Goal: Use online tool/utility: Utilize a website feature to perform a specific function

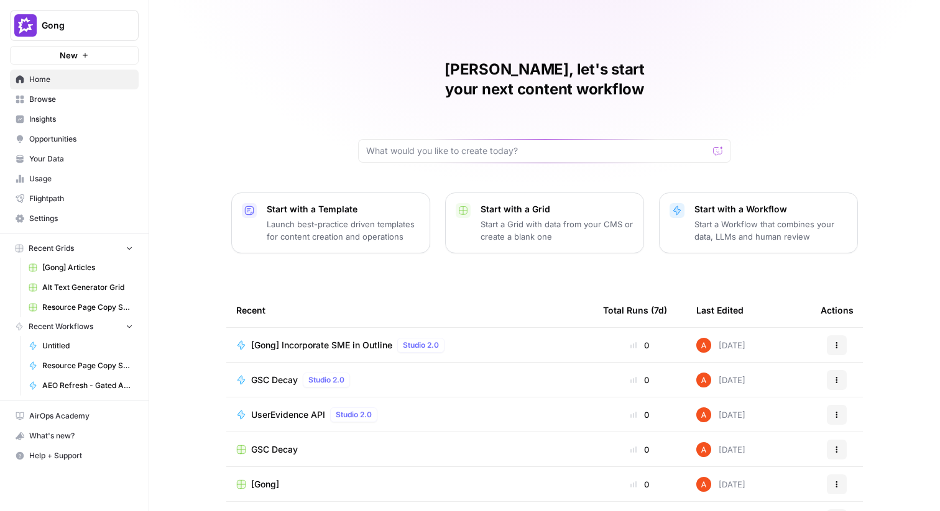
click at [91, 28] on span "Gong" at bounding box center [79, 25] width 75 height 12
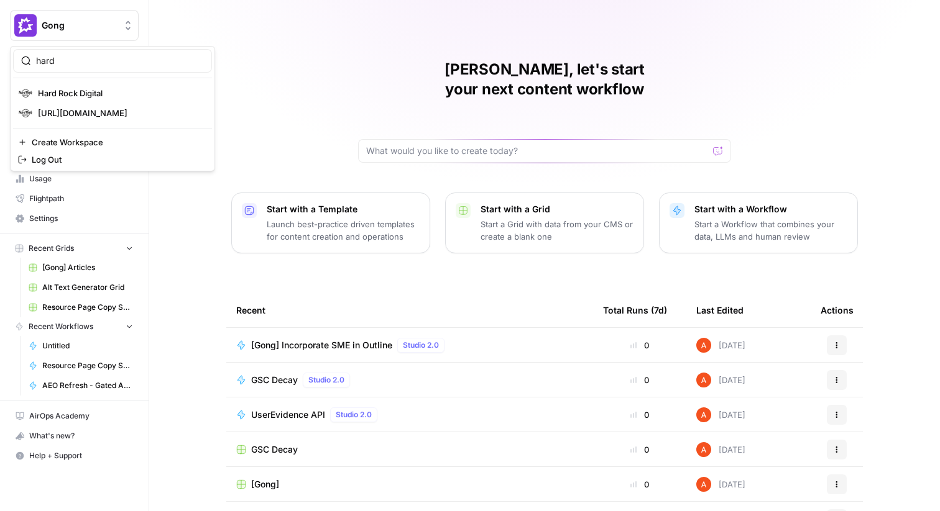
type input "hard"
click at [68, 90] on span "Hard Rock Digital" at bounding box center [120, 93] width 164 height 12
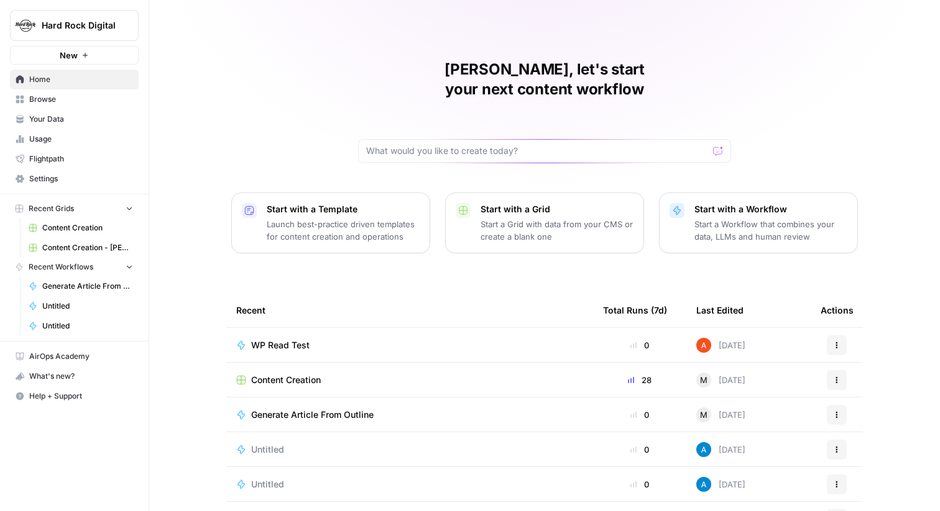
click at [91, 105] on link "Browse" at bounding box center [74, 99] width 129 height 20
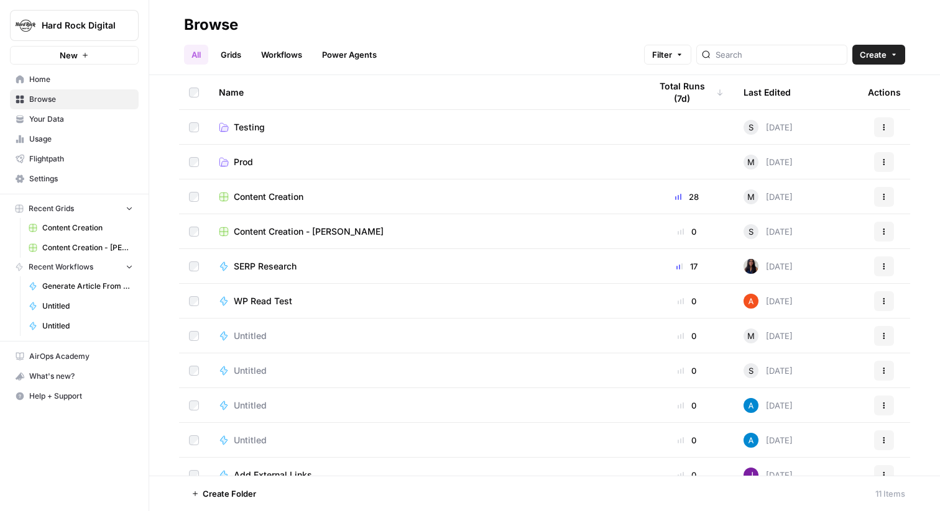
click at [237, 52] on link "Grids" at bounding box center [230, 55] width 35 height 20
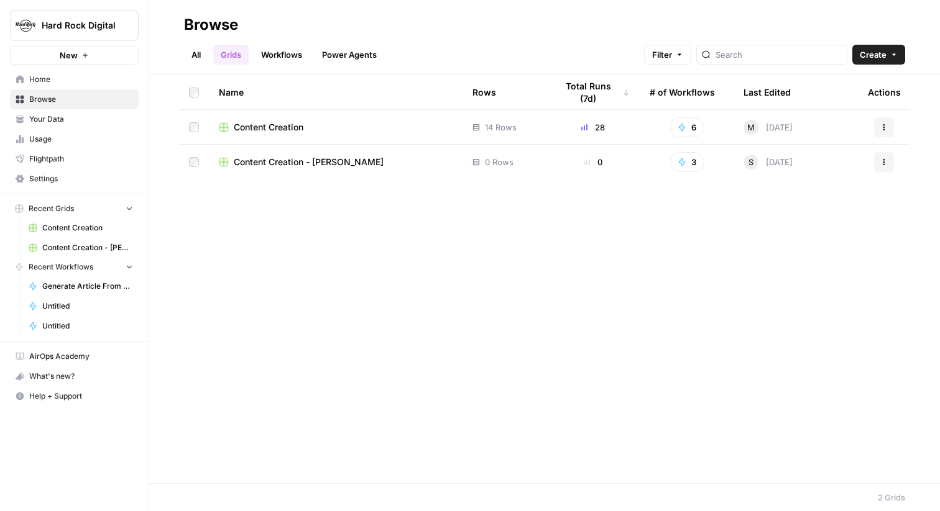
click at [114, 122] on span "Your Data" at bounding box center [81, 119] width 104 height 11
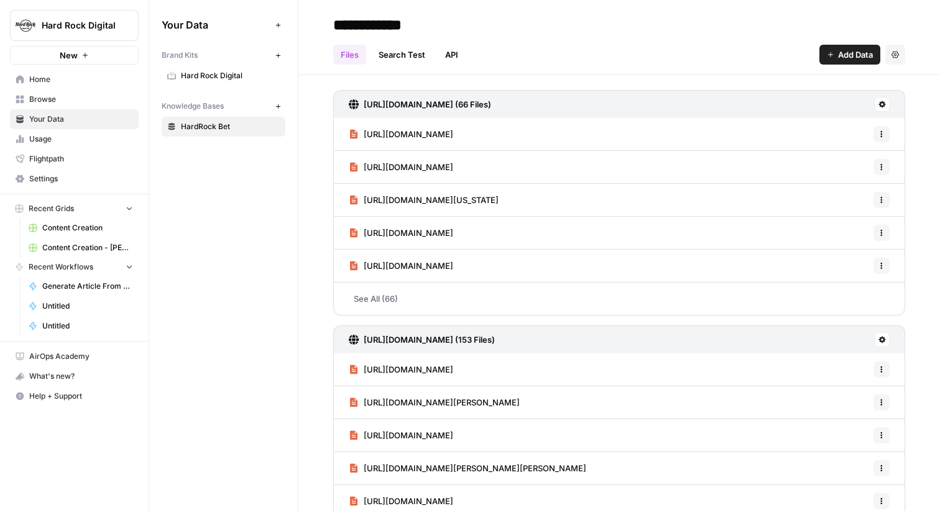
click at [221, 73] on span "Hard Rock Digital" at bounding box center [230, 75] width 99 height 11
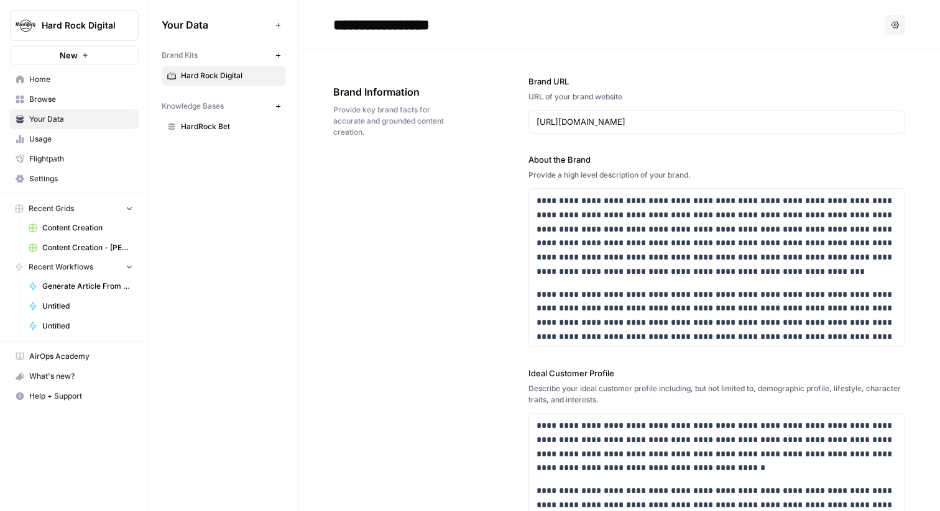
click at [101, 98] on span "Browse" at bounding box center [81, 99] width 104 height 11
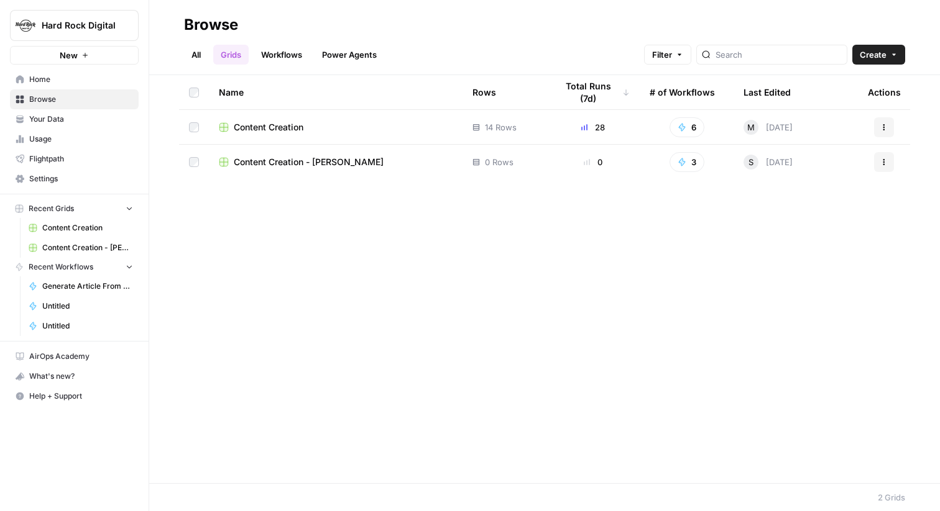
click at [284, 128] on span "Content Creation" at bounding box center [269, 127] width 70 height 12
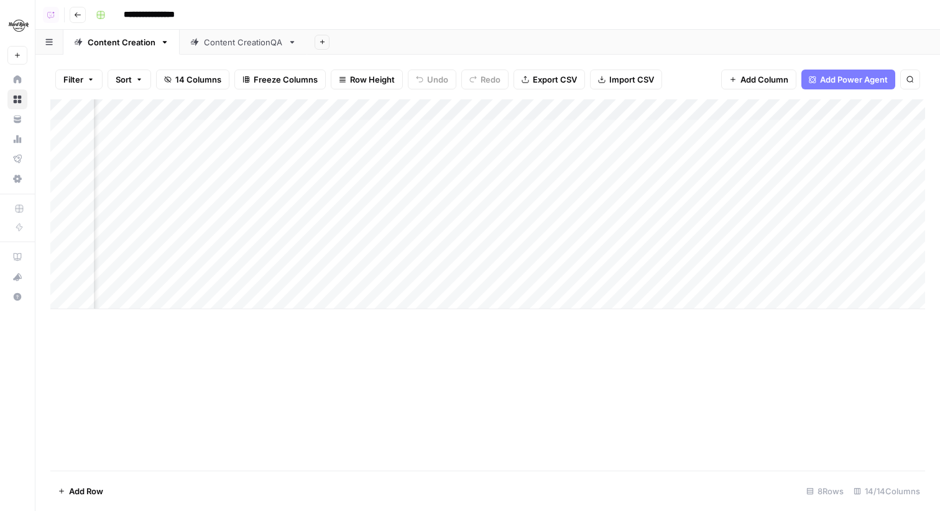
scroll to position [0, 1061]
click at [625, 172] on div "Add Column" at bounding box center [487, 204] width 874 height 210
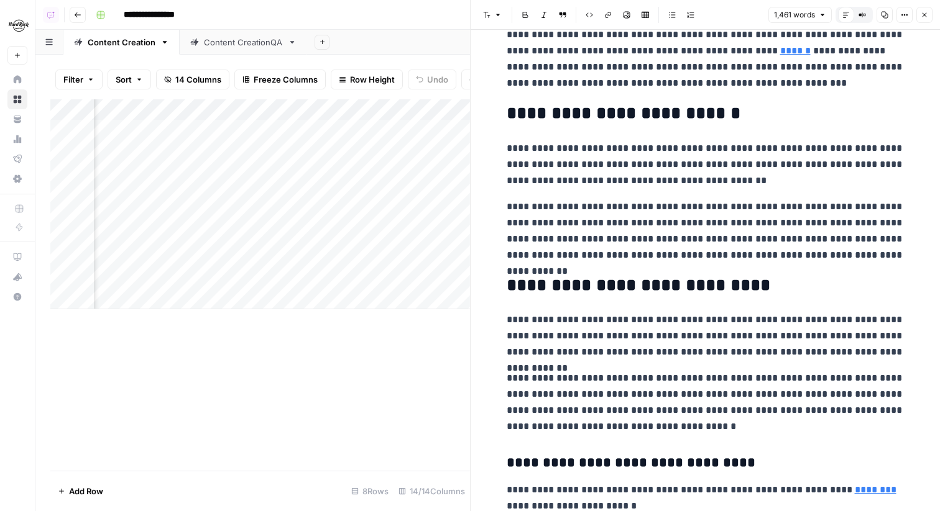
scroll to position [87, 0]
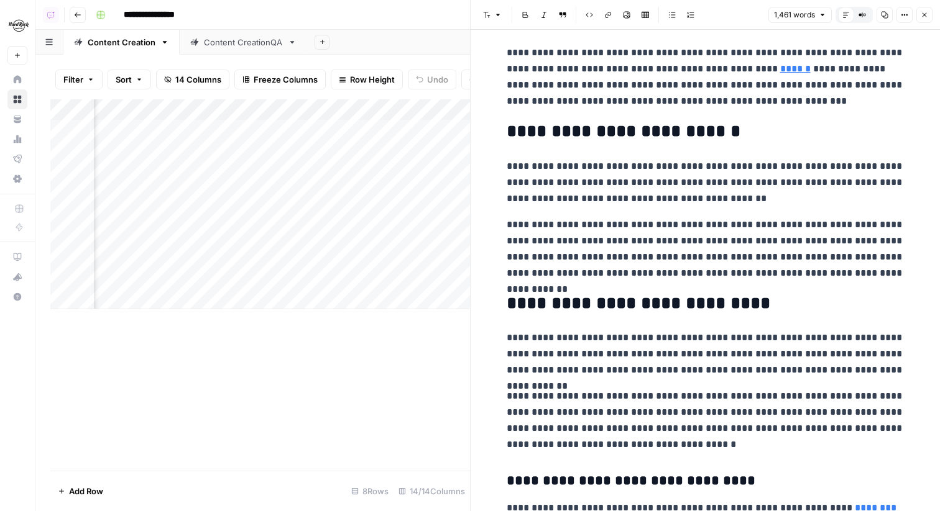
click at [676, 265] on p "**********" at bounding box center [705, 249] width 398 height 65
type input "simply"
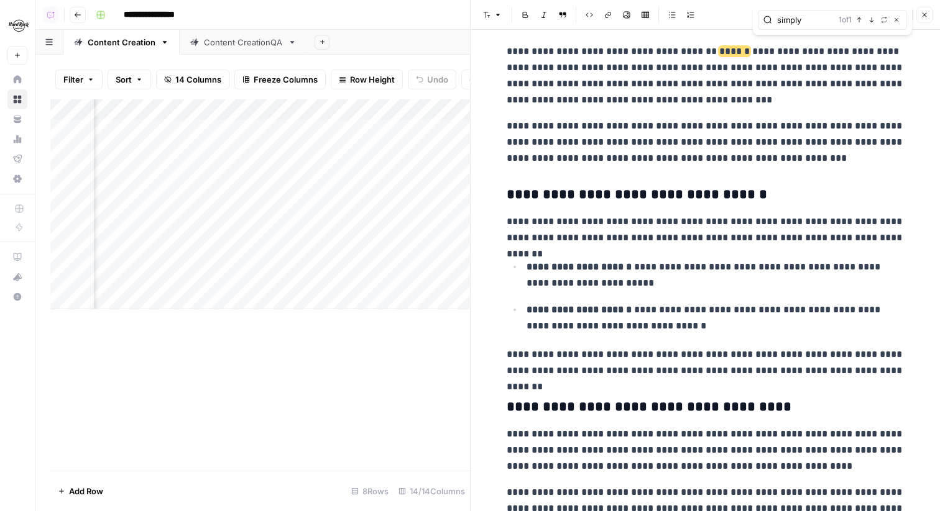
scroll to position [905, 0]
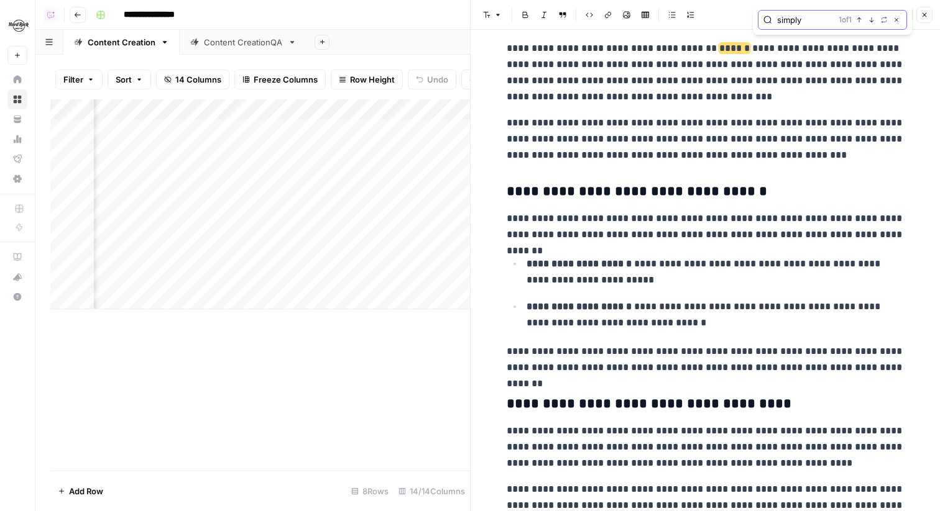
click at [897, 19] on icon "button" at bounding box center [896, 20] width 6 height 6
click at [922, 16] on icon "button" at bounding box center [923, 14] width 7 height 7
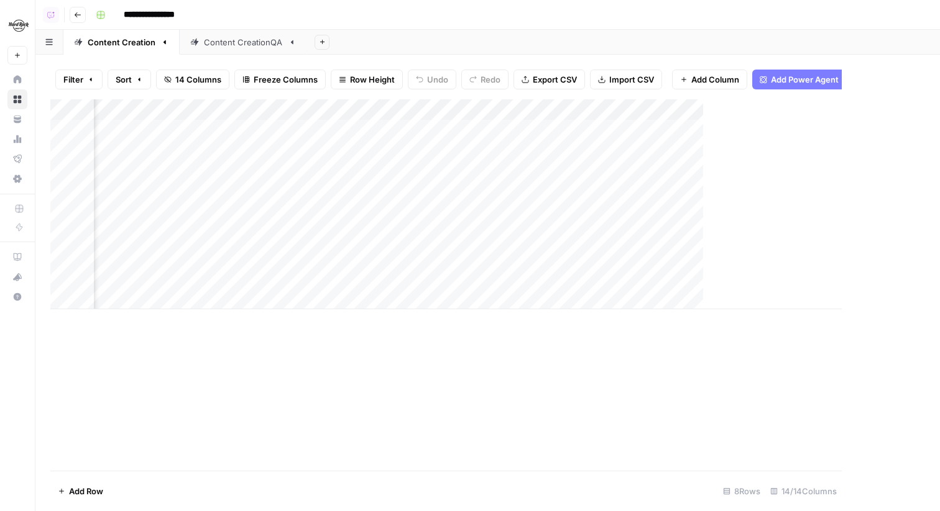
scroll to position [0, 1046]
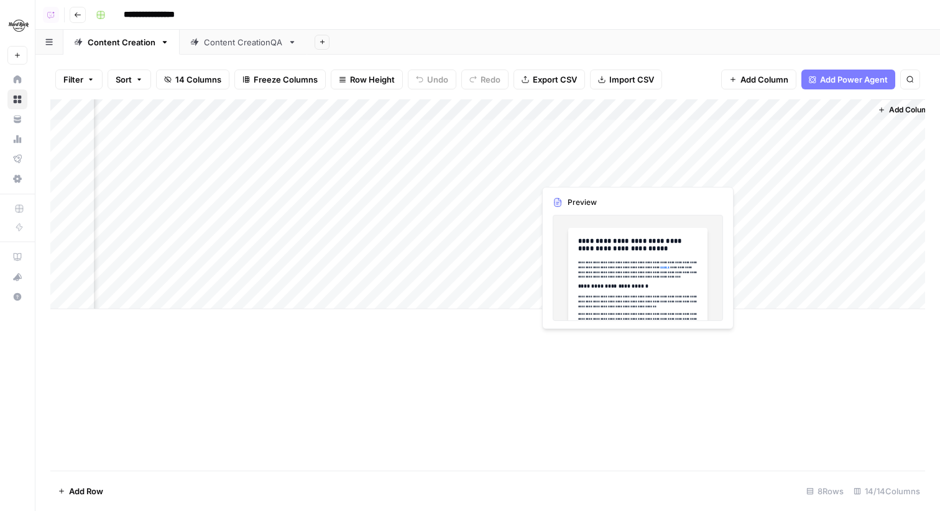
click at [633, 172] on div "Add Column" at bounding box center [487, 204] width 874 height 210
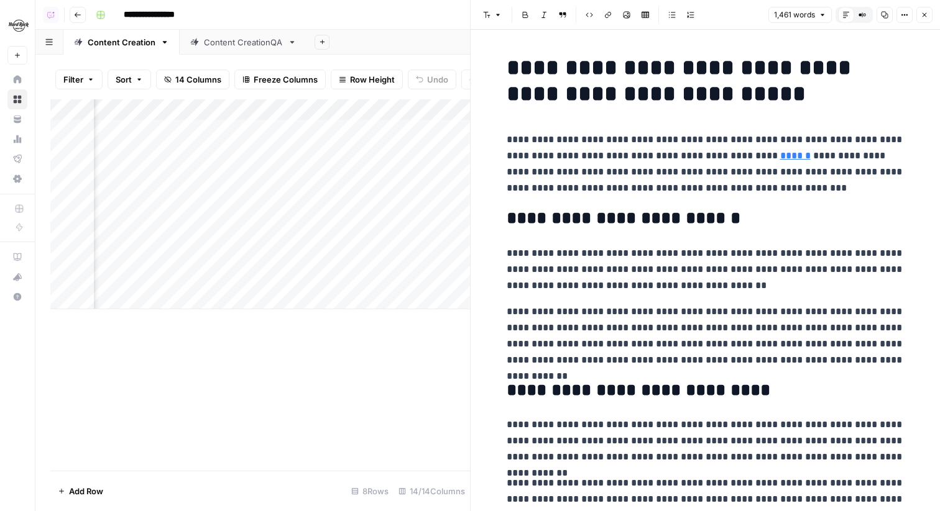
click at [900, 18] on button "Options" at bounding box center [904, 15] width 16 height 16
click at [876, 132] on span "Code" at bounding box center [867, 132] width 60 height 12
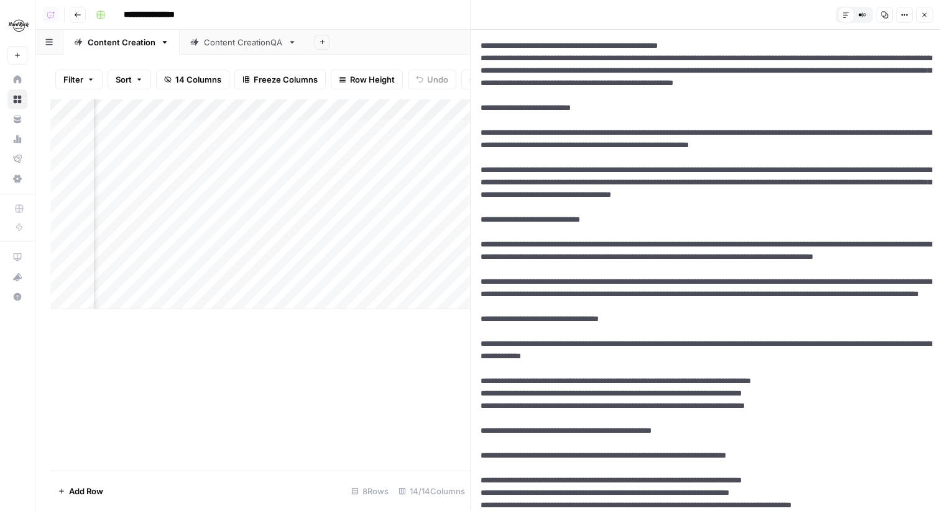
click at [928, 16] on button "Close" at bounding box center [924, 15] width 16 height 16
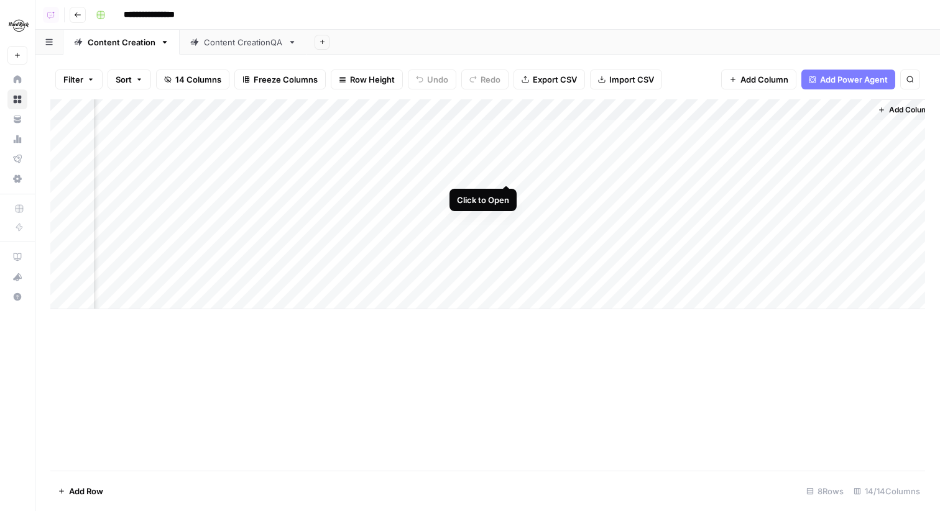
click at [508, 168] on div "Add Column" at bounding box center [487, 204] width 874 height 210
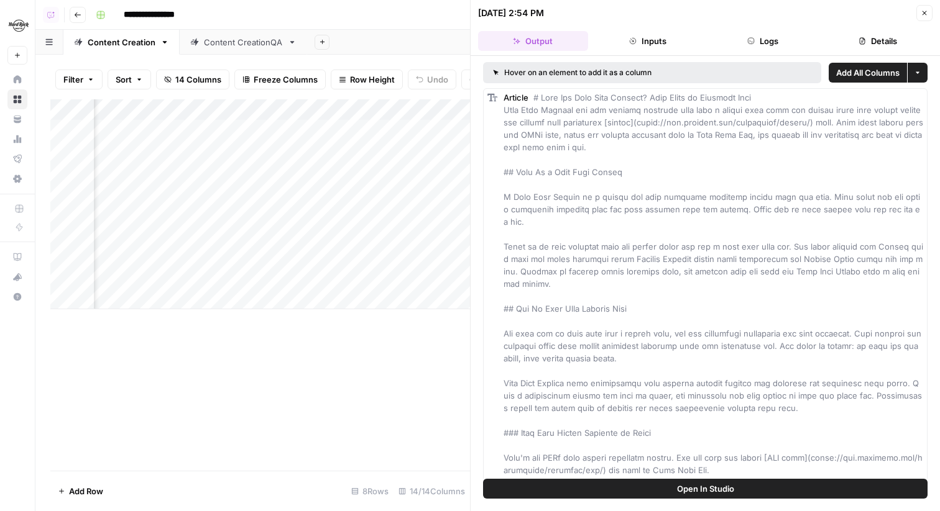
click at [845, 37] on button "Details" at bounding box center [877, 41] width 110 height 20
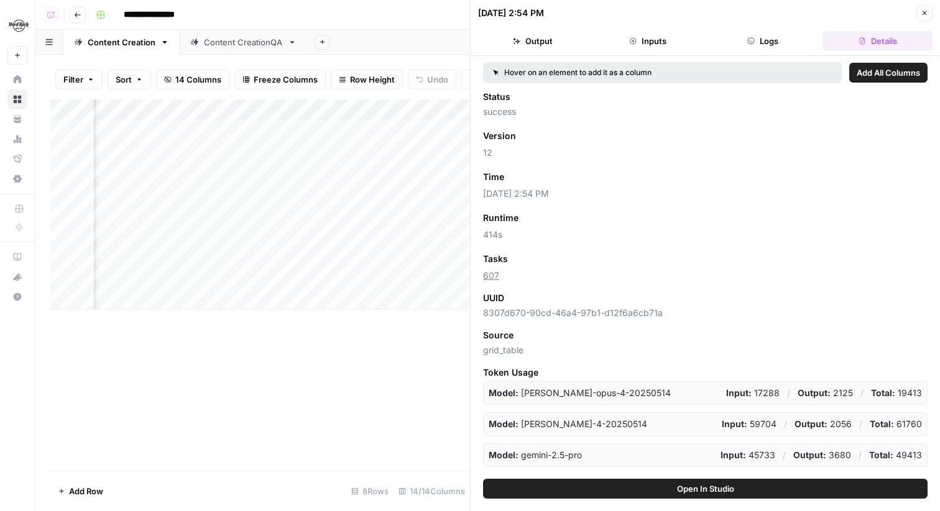
click at [928, 9] on button "Close" at bounding box center [924, 13] width 16 height 16
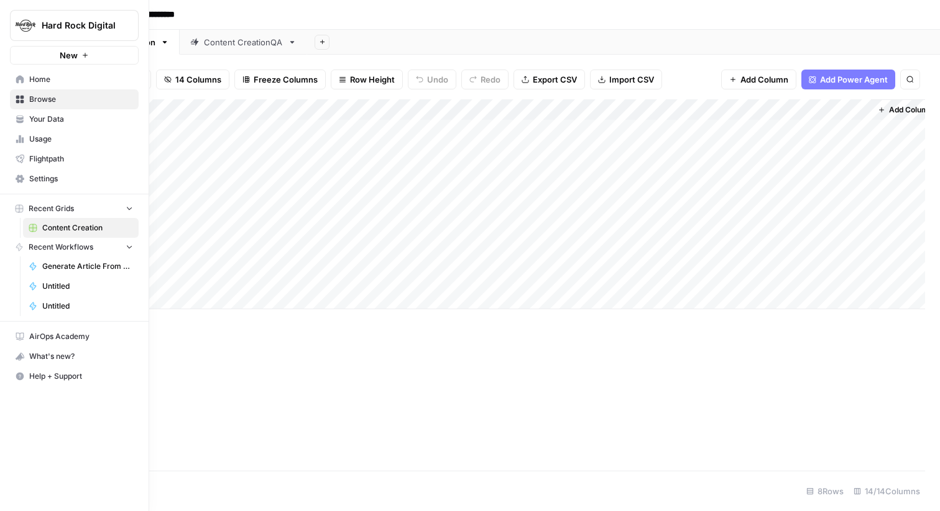
click at [21, 112] on link "Your Data" at bounding box center [74, 119] width 129 height 20
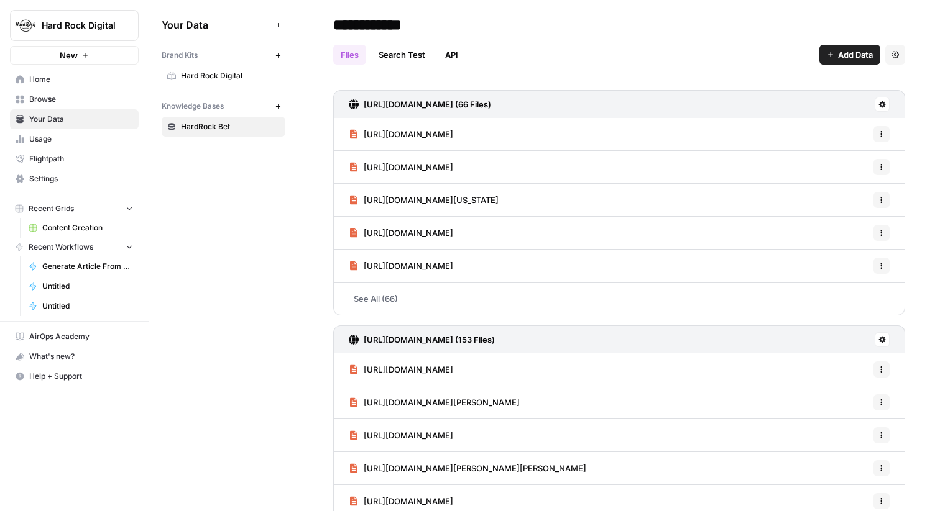
click at [226, 68] on link "Hard Rock Digital" at bounding box center [224, 76] width 124 height 20
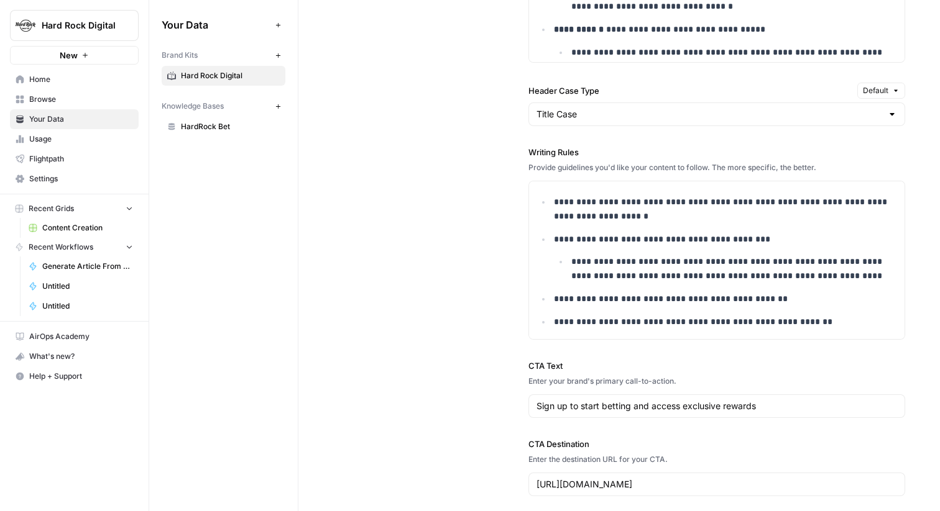
scroll to position [1331, 0]
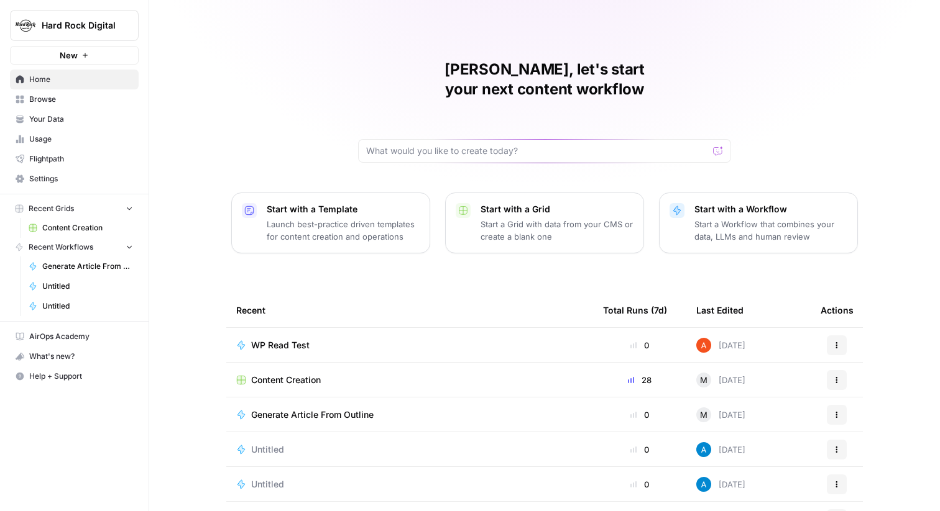
click at [104, 99] on span "Browse" at bounding box center [81, 99] width 104 height 11
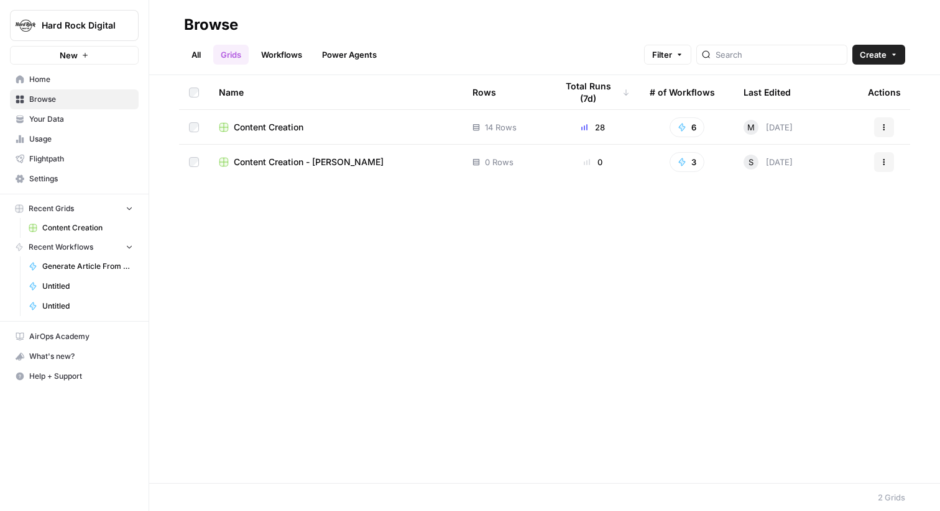
click at [257, 126] on span "Content Creation" at bounding box center [269, 127] width 70 height 12
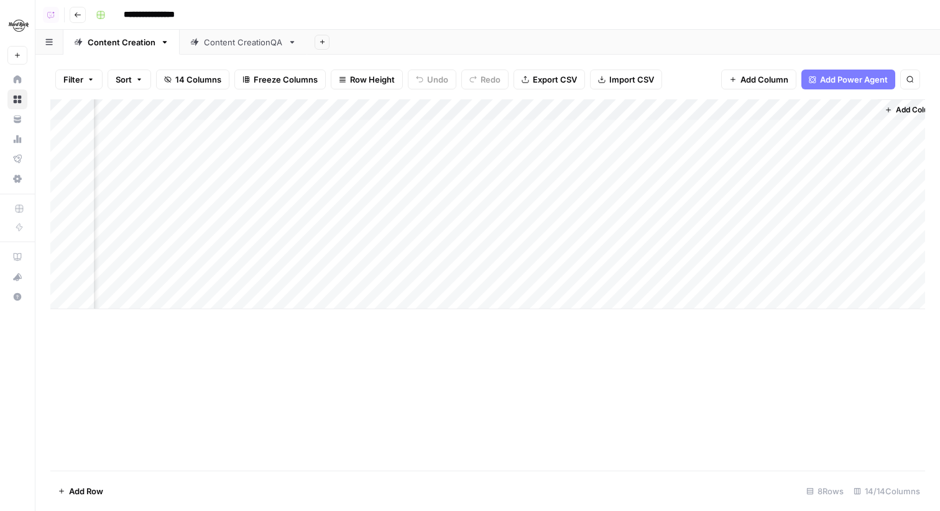
scroll to position [0, 1061]
click at [622, 195] on div "Add Column" at bounding box center [487, 204] width 874 height 210
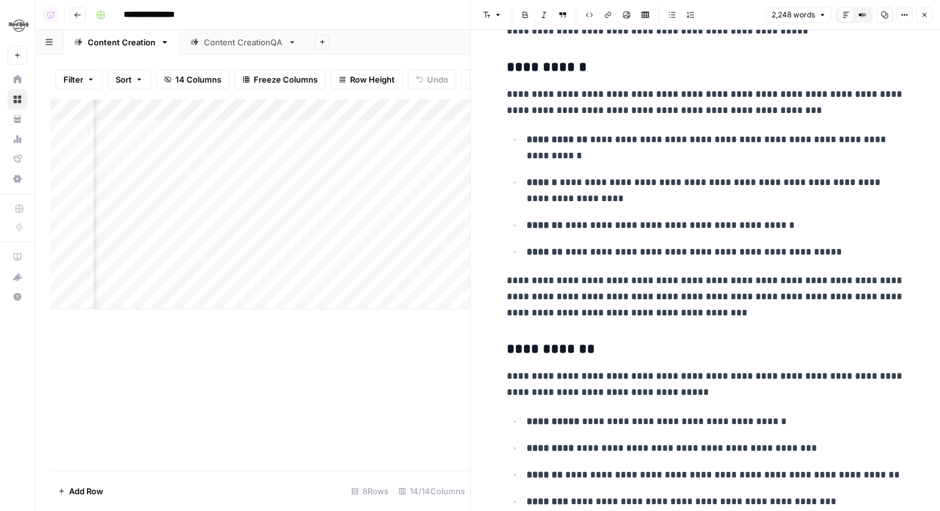
scroll to position [1584, 0]
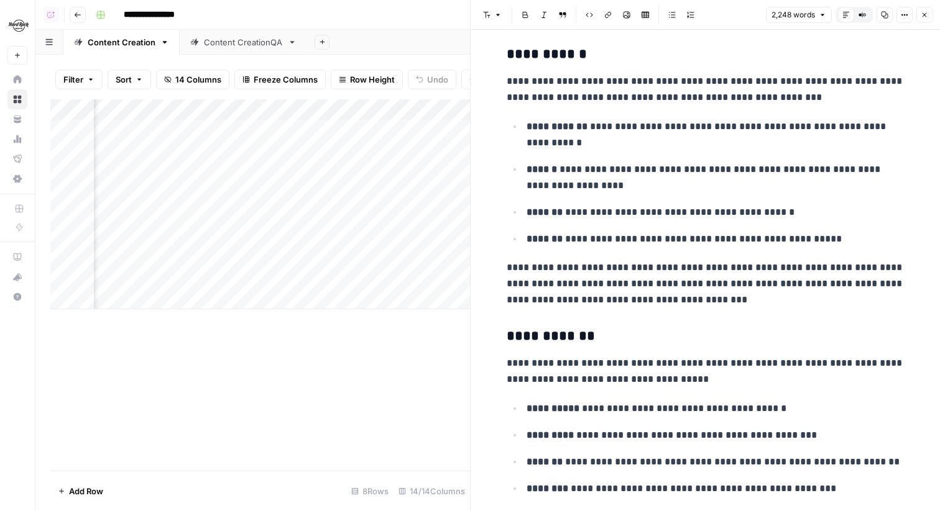
click at [727, 239] on p "**********" at bounding box center [715, 239] width 378 height 16
type input "house edge"
click at [927, 19] on button "Close" at bounding box center [924, 15] width 16 height 16
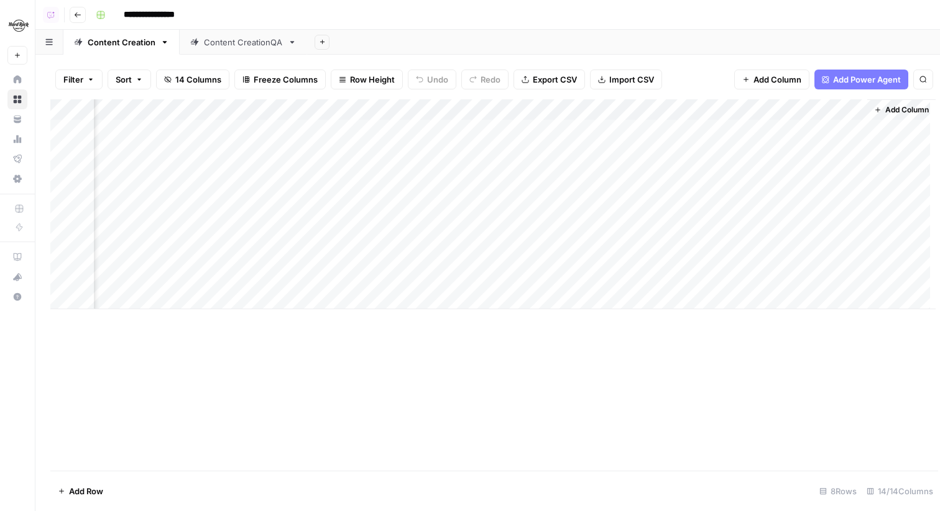
scroll to position [0, 1046]
click at [666, 360] on div "Add Column" at bounding box center [487, 285] width 874 height 372
type input "**********"
click at [638, 173] on div "Add Column" at bounding box center [487, 204] width 874 height 210
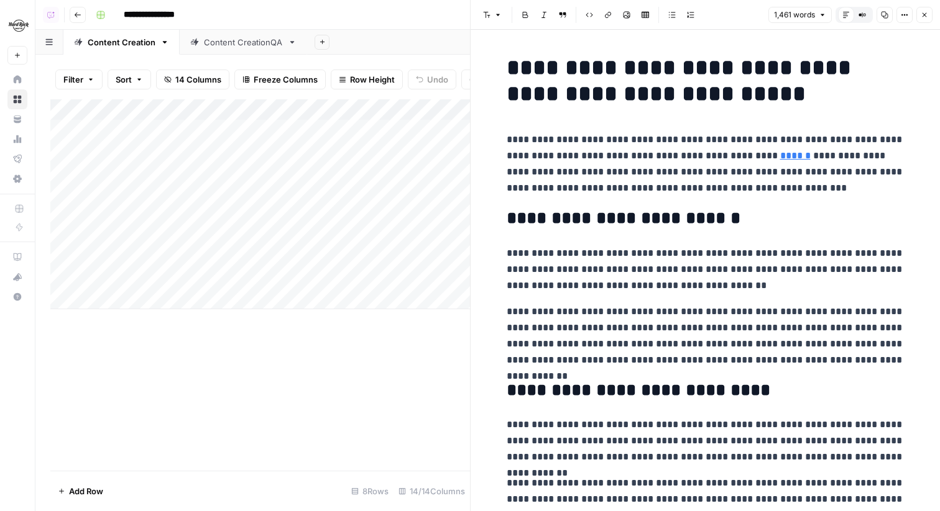
click at [924, 11] on icon "button" at bounding box center [923, 14] width 7 height 7
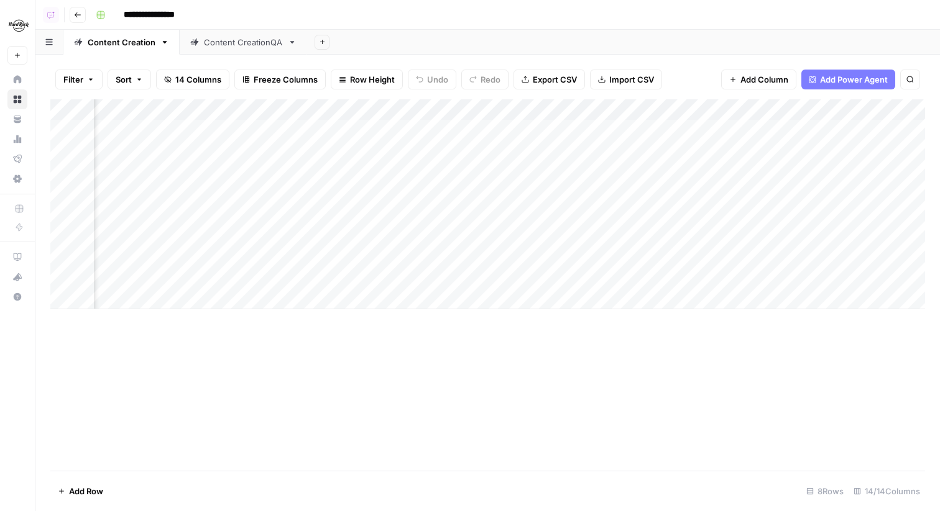
scroll to position [0, 559]
click at [671, 193] on div "Add Column" at bounding box center [487, 204] width 874 height 210
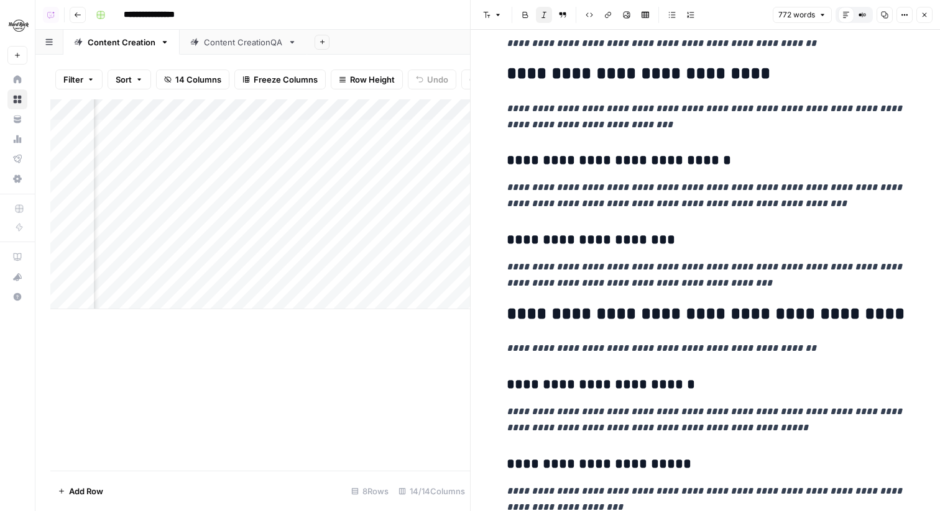
scroll to position [80, 0]
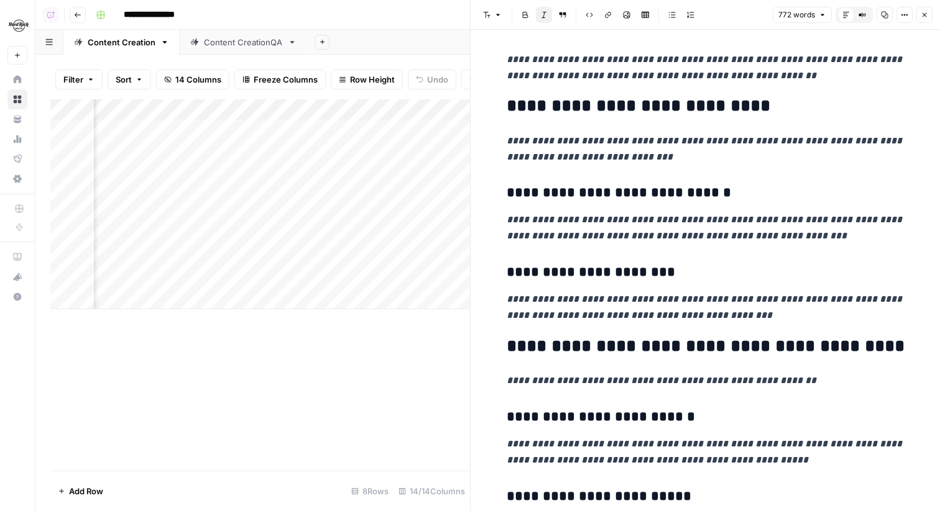
click at [932, 17] on button "Close" at bounding box center [924, 15] width 16 height 16
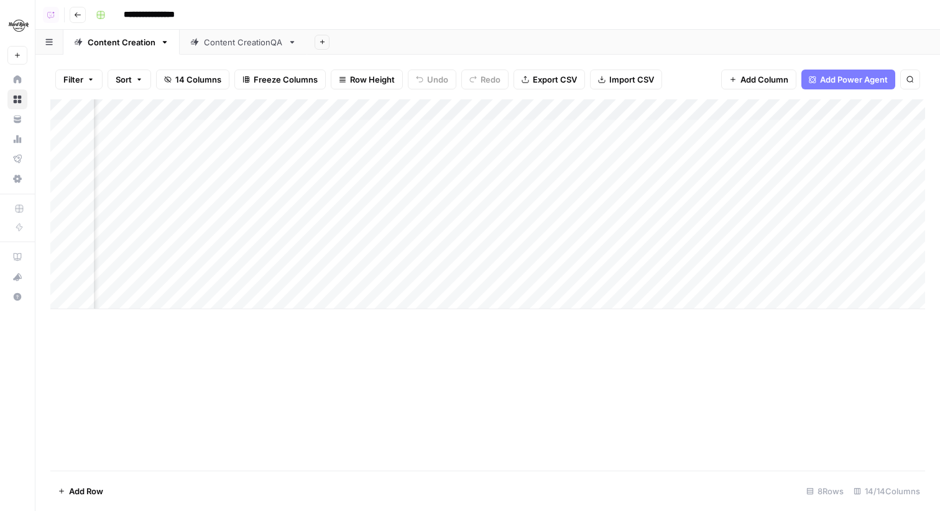
scroll to position [0, 986]
click at [692, 197] on div "Add Column" at bounding box center [487, 204] width 874 height 210
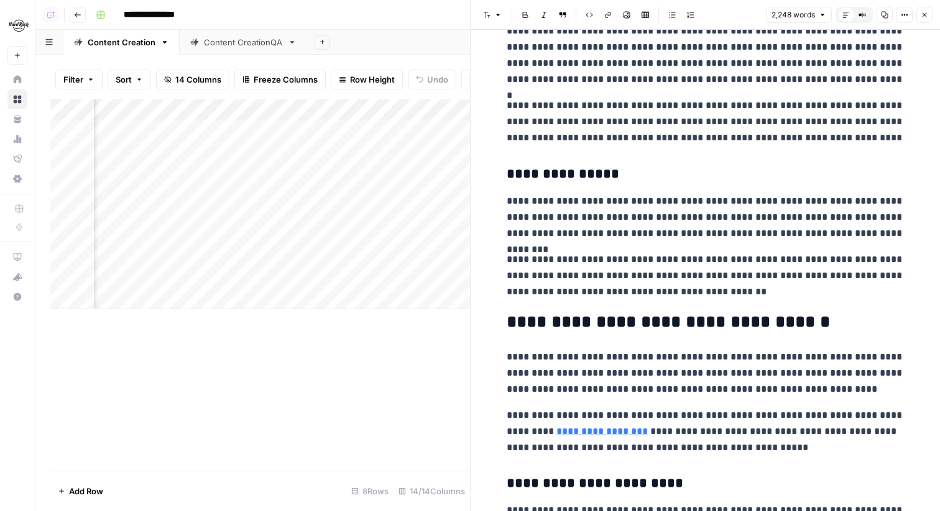
scroll to position [2626, 0]
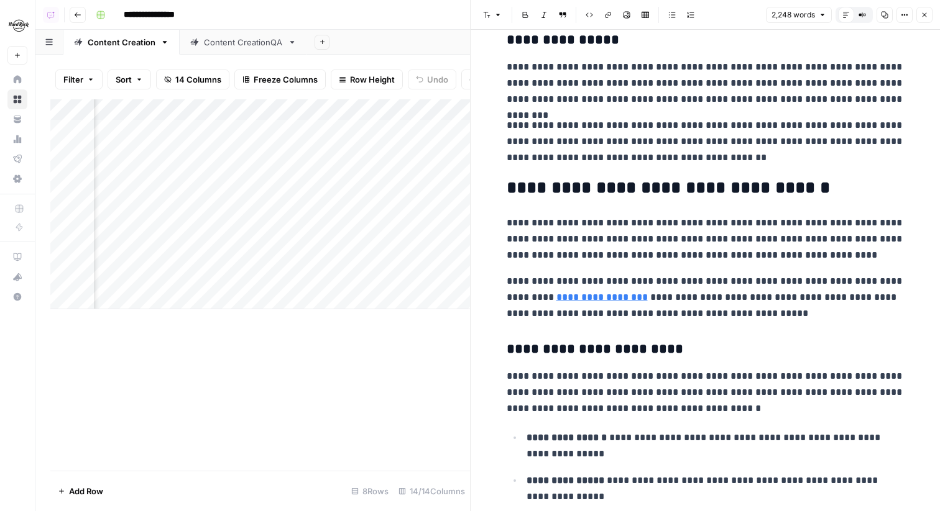
click at [918, 14] on button "Close" at bounding box center [924, 15] width 16 height 16
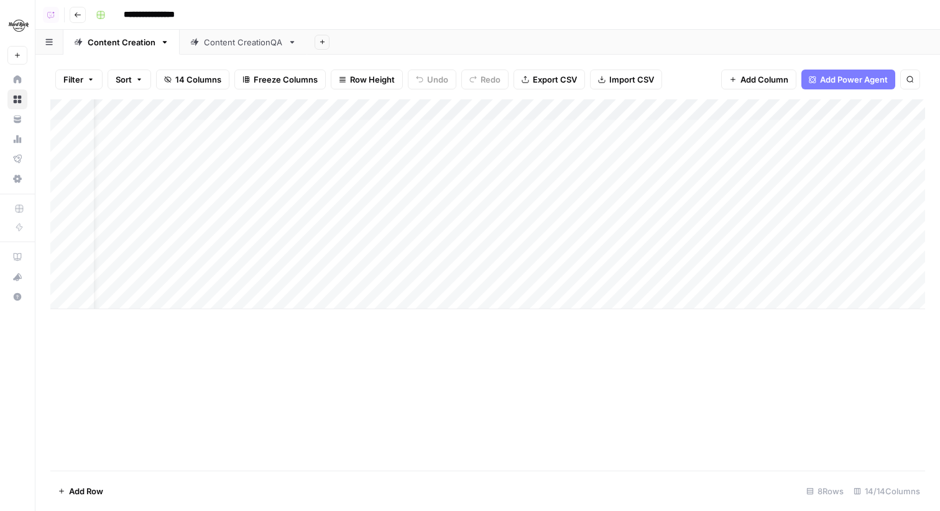
scroll to position [0, 31]
click at [533, 116] on div "Add Column" at bounding box center [487, 204] width 874 height 210
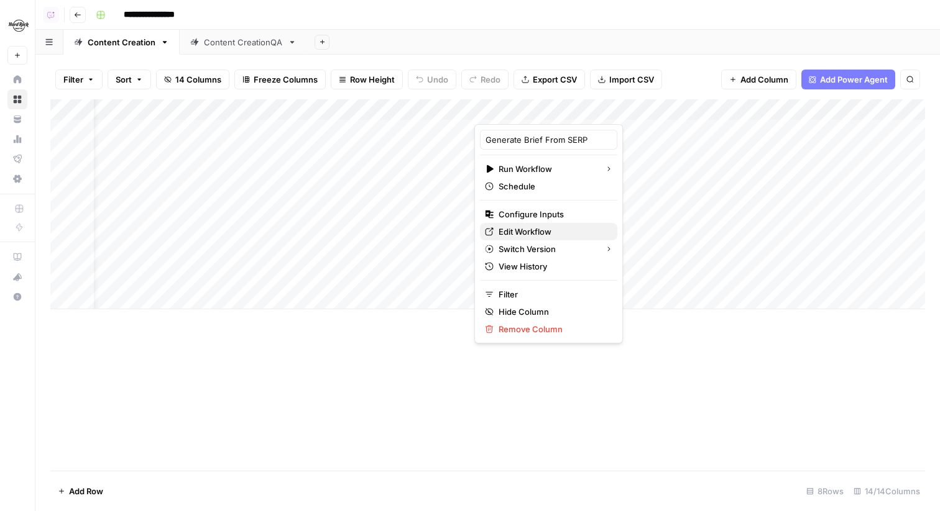
click at [527, 233] on span "Edit Workflow" at bounding box center [552, 232] width 109 height 12
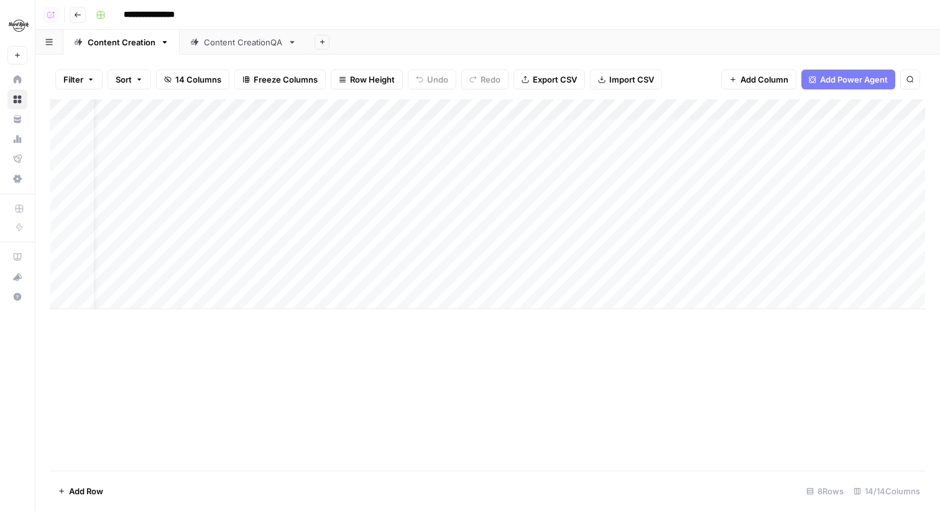
click at [557, 109] on div "Add Column" at bounding box center [487, 204] width 874 height 210
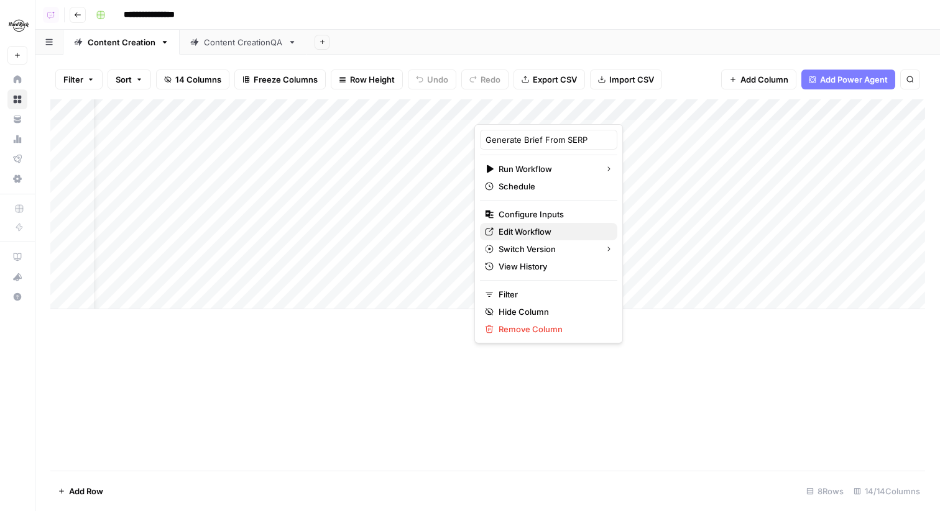
click at [518, 232] on span "Edit Workflow" at bounding box center [552, 232] width 109 height 12
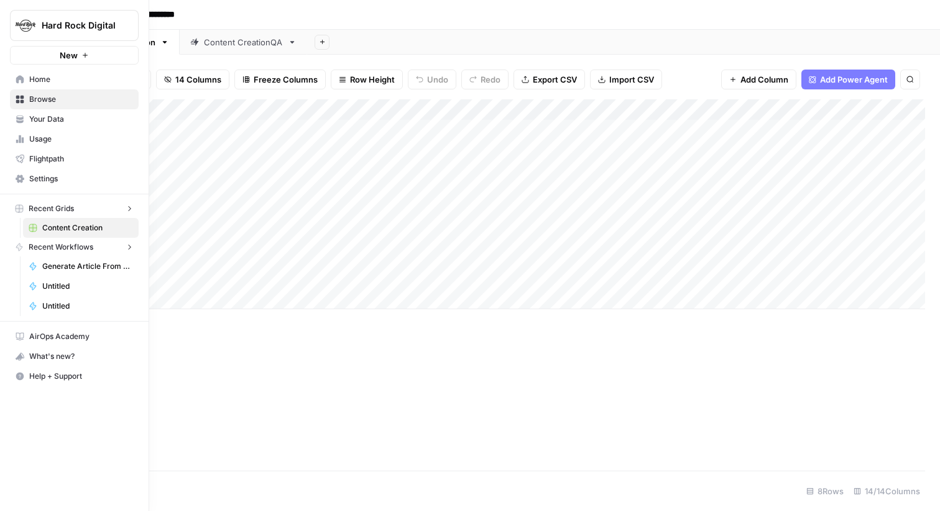
click at [22, 125] on link "Your Data" at bounding box center [74, 119] width 129 height 20
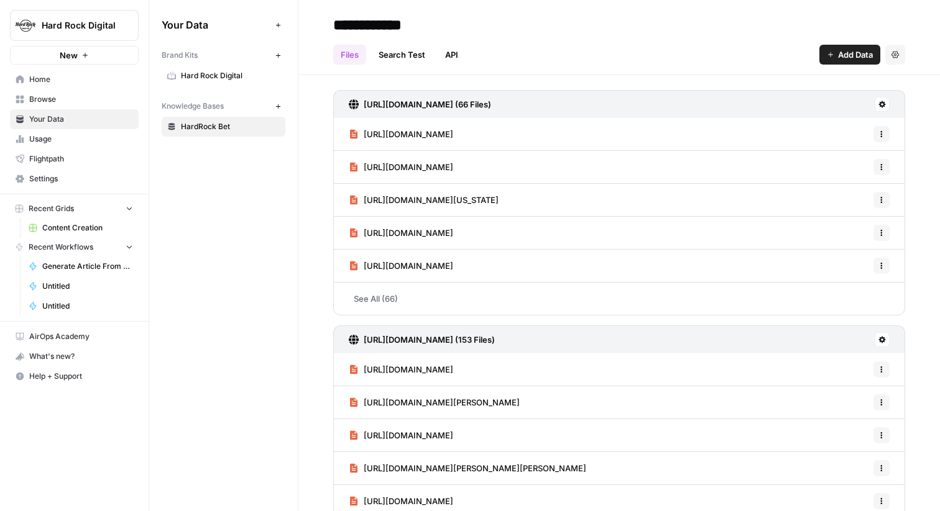
click at [203, 77] on span "Hard Rock Digital" at bounding box center [230, 75] width 99 height 11
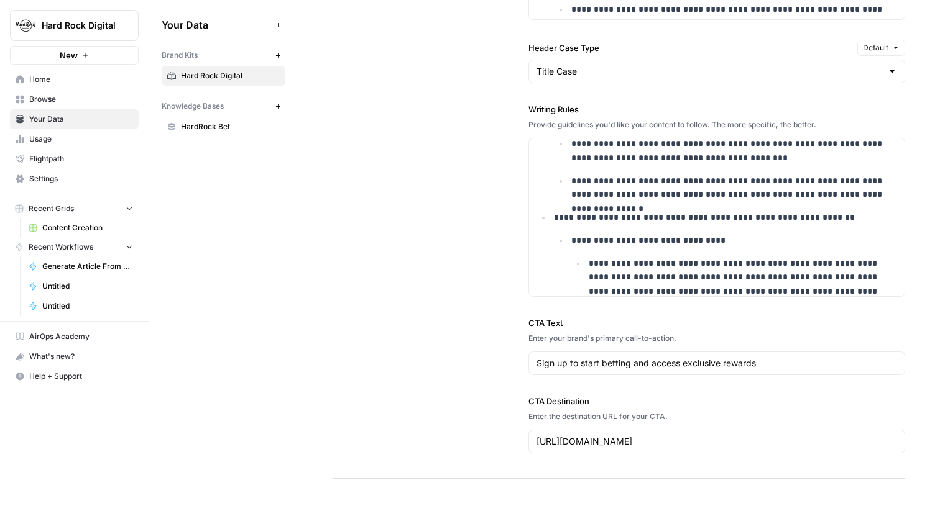
scroll to position [2754, 0]
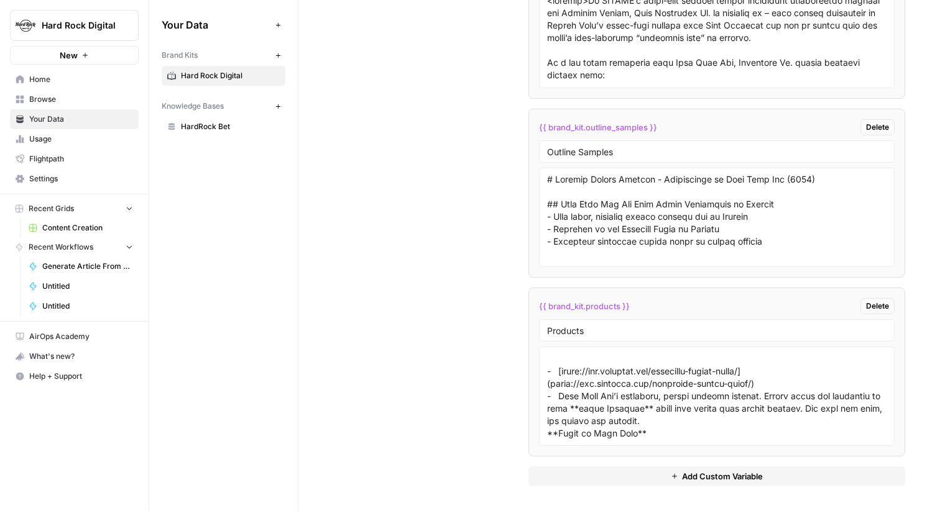
click at [48, 101] on span "Browse" at bounding box center [81, 99] width 104 height 11
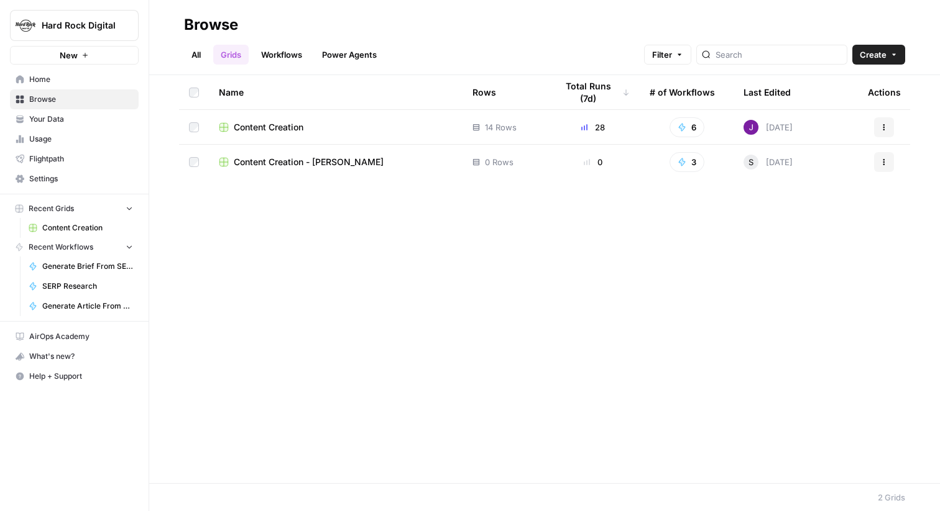
click at [276, 124] on span "Content Creation" at bounding box center [269, 127] width 70 height 12
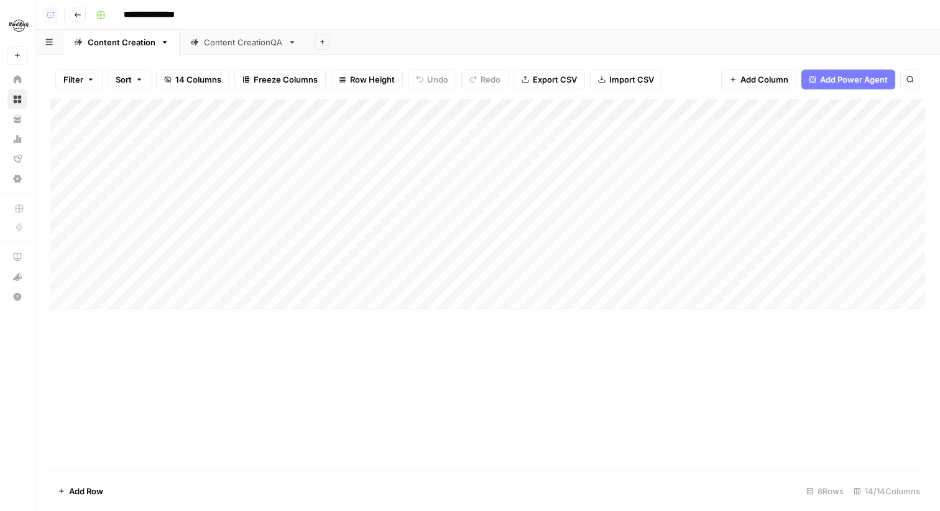
click at [245, 45] on div "Content CreationQA" at bounding box center [243, 42] width 79 height 12
click at [131, 36] on div "Content Creation" at bounding box center [122, 42] width 68 height 12
click at [682, 216] on div "Add Column" at bounding box center [487, 204] width 874 height 210
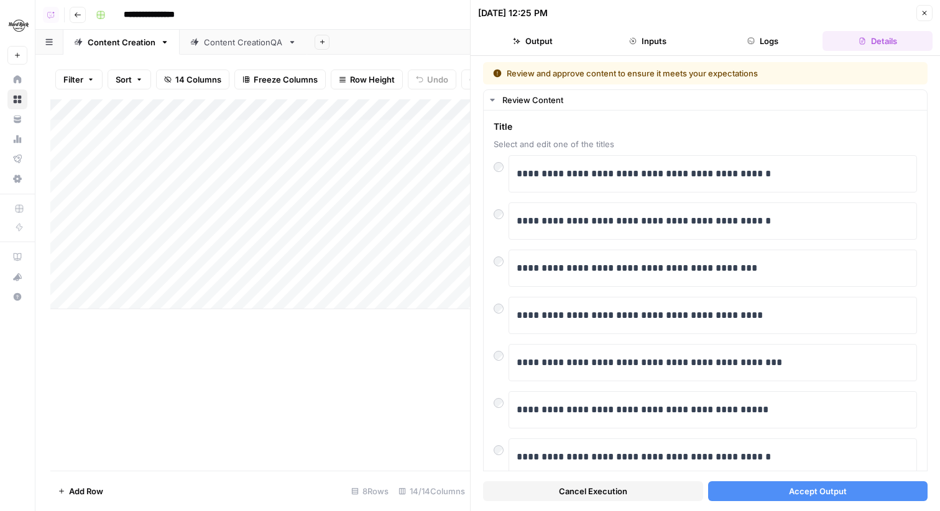
click at [839, 38] on button "Details" at bounding box center [877, 41] width 110 height 20
click at [571, 45] on button "Output" at bounding box center [533, 41] width 110 height 20
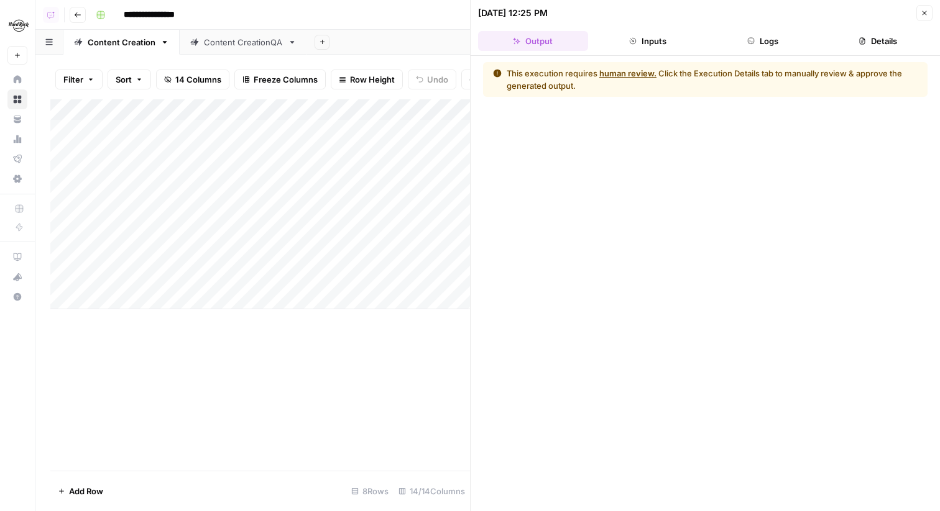
click at [842, 48] on button "Details" at bounding box center [877, 41] width 110 height 20
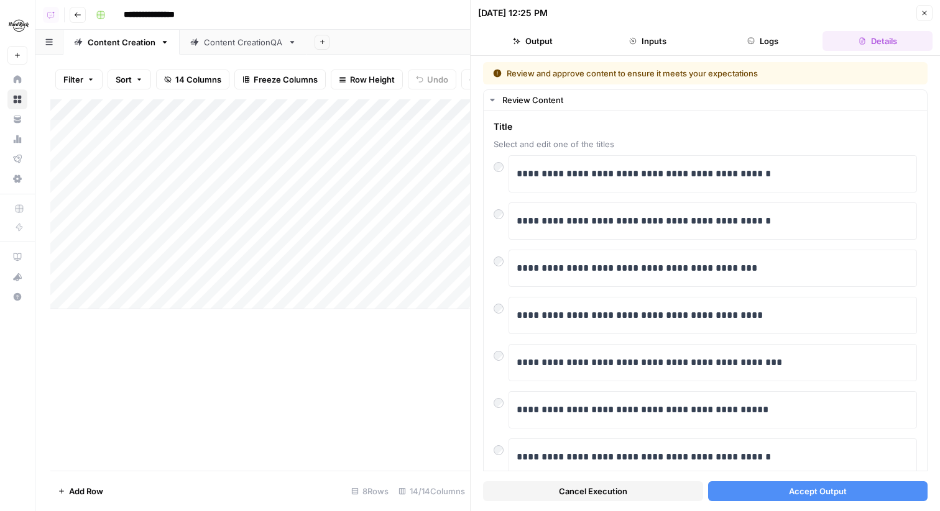
click at [919, 21] on button "Close" at bounding box center [924, 13] width 16 height 16
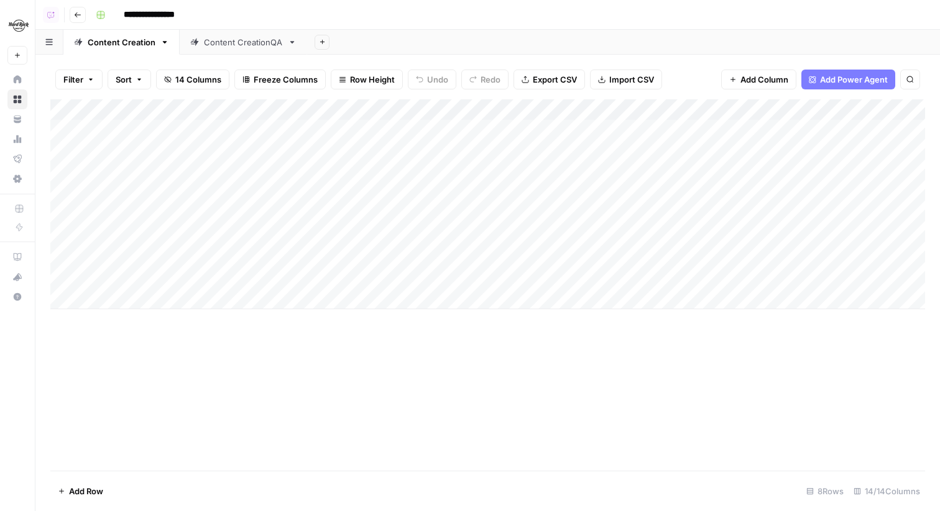
click at [229, 34] on link "Content CreationQA" at bounding box center [243, 42] width 127 height 25
click at [687, 129] on div "Add Column" at bounding box center [487, 183] width 874 height 168
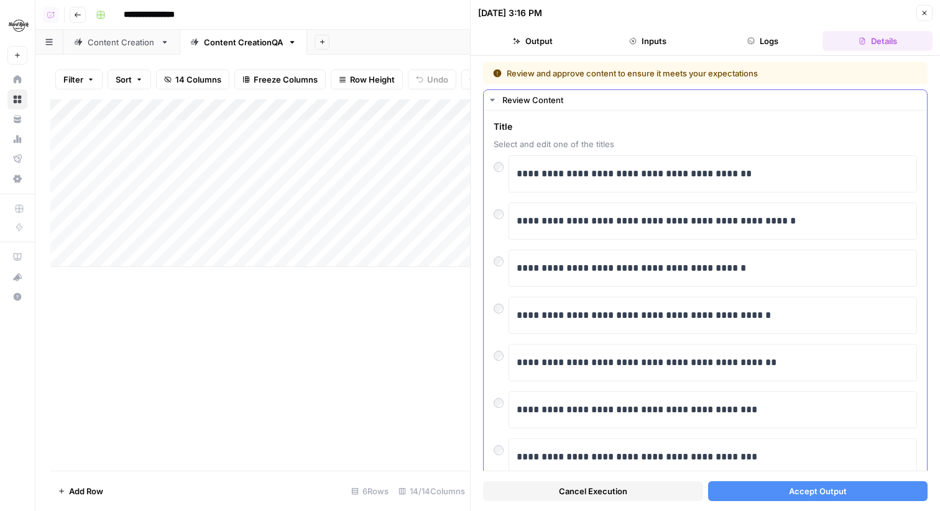
scroll to position [89, 0]
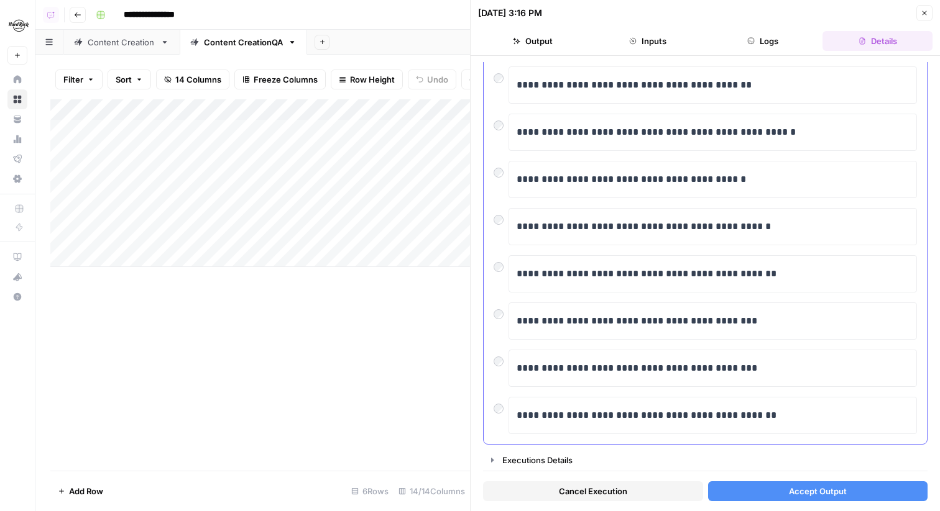
drag, startPoint x: 666, startPoint y: 493, endPoint x: 655, endPoint y: 367, distance: 126.6
click at [655, 367] on div "**********" at bounding box center [705, 283] width 444 height 443
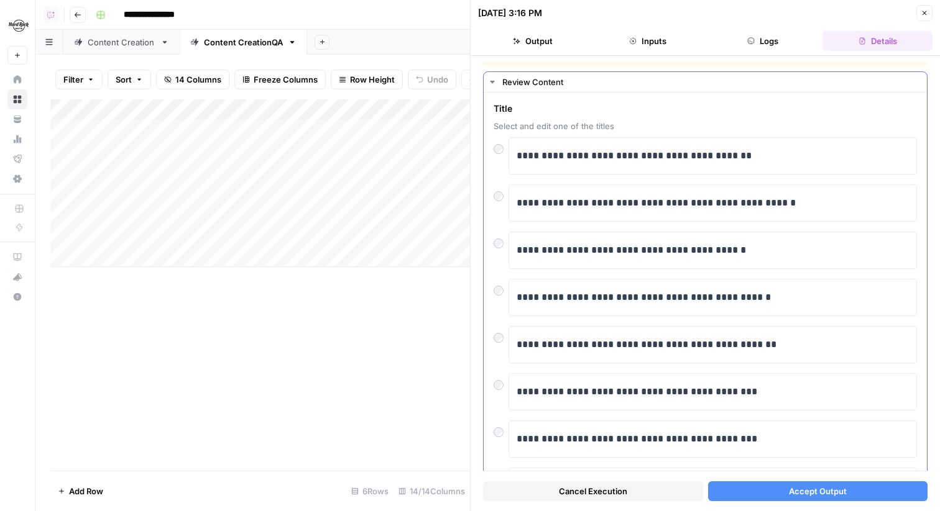
scroll to position [0, 0]
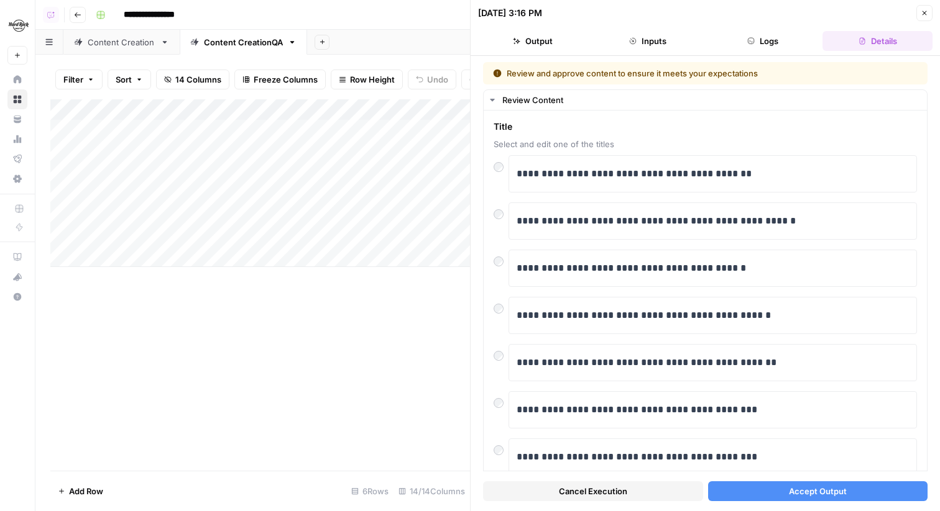
click at [647, 489] on button "Cancel Execution" at bounding box center [593, 492] width 220 height 20
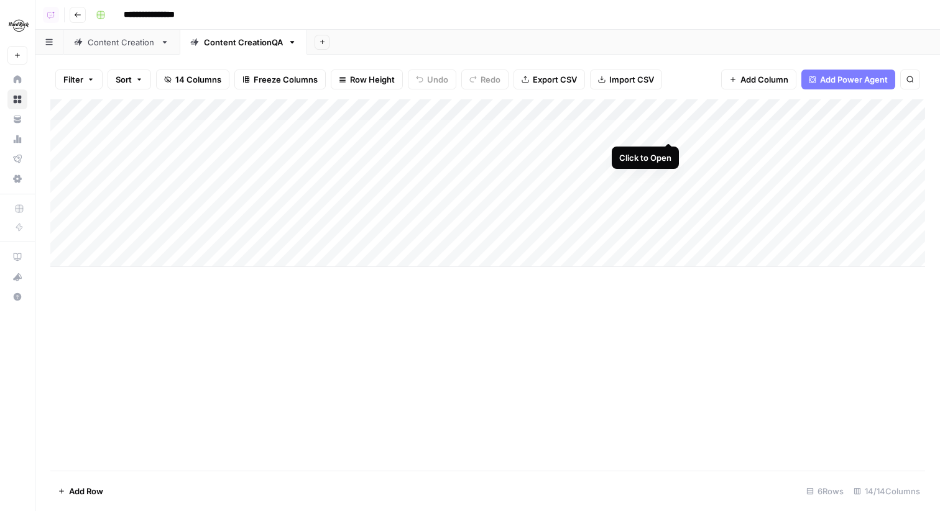
click at [667, 130] on div "Add Column" at bounding box center [487, 183] width 874 height 168
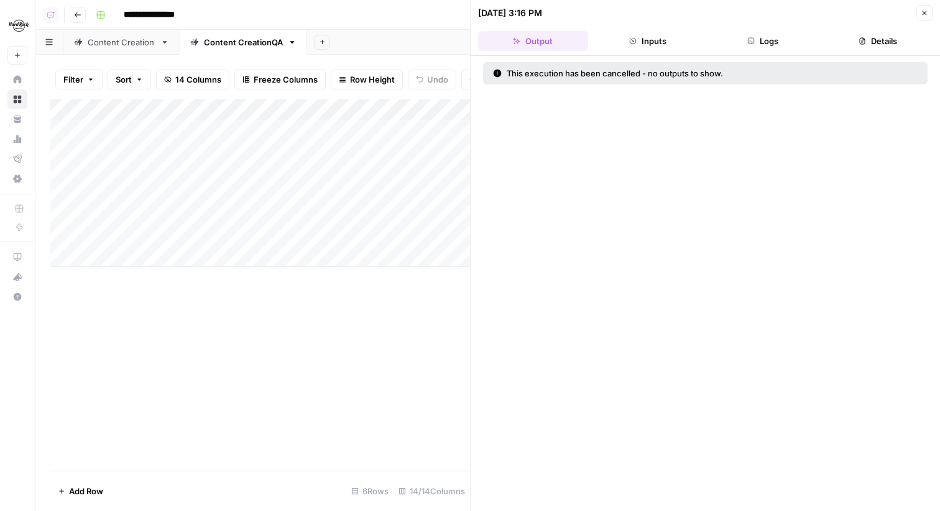
click at [784, 44] on button "Logs" at bounding box center [763, 41] width 110 height 20
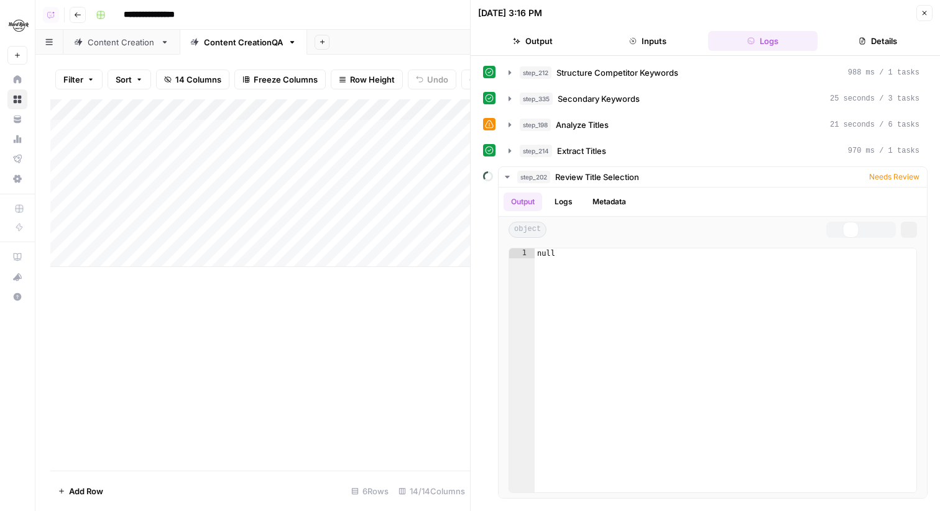
click at [864, 53] on header "08/18/25 at 3:16 PM Close Output Inputs Logs Details" at bounding box center [704, 28] width 469 height 56
click at [870, 35] on button "Details" at bounding box center [877, 41] width 110 height 20
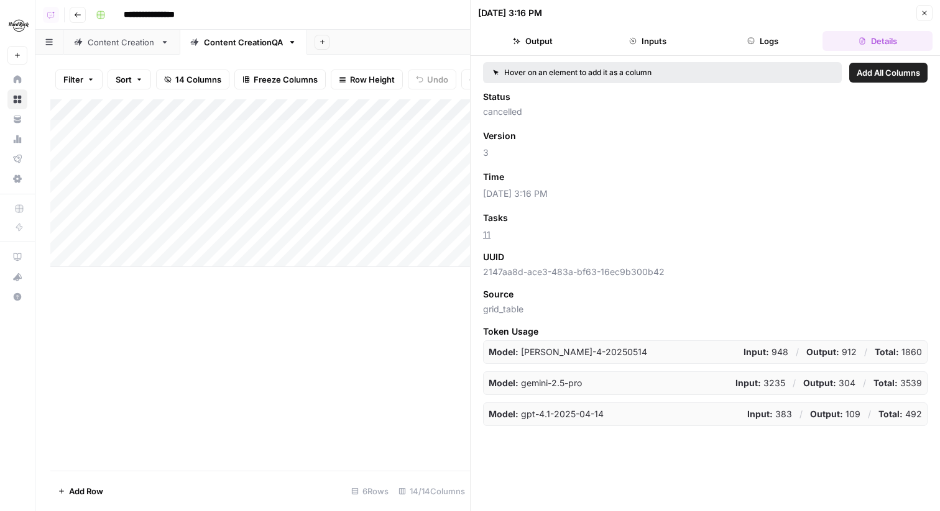
click at [684, 44] on button "Inputs" at bounding box center [648, 41] width 110 height 20
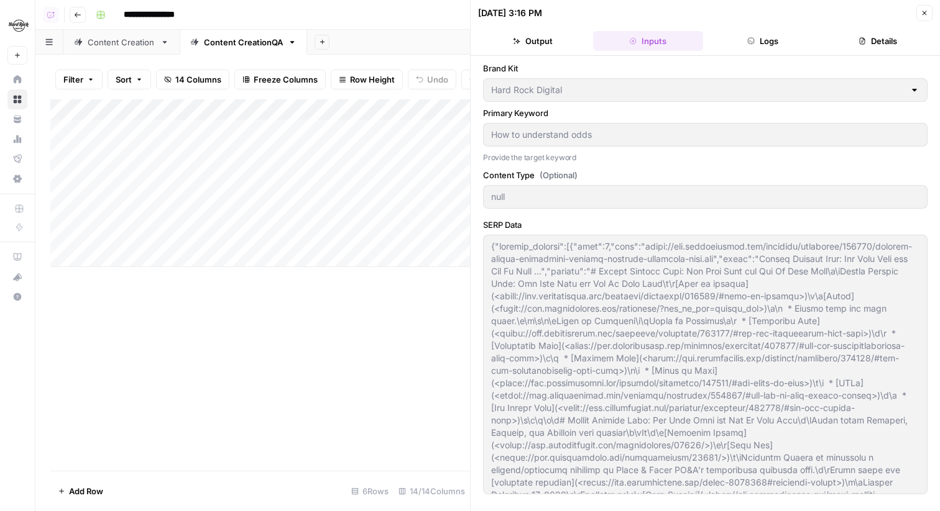
click at [537, 35] on button "Output" at bounding box center [533, 41] width 110 height 20
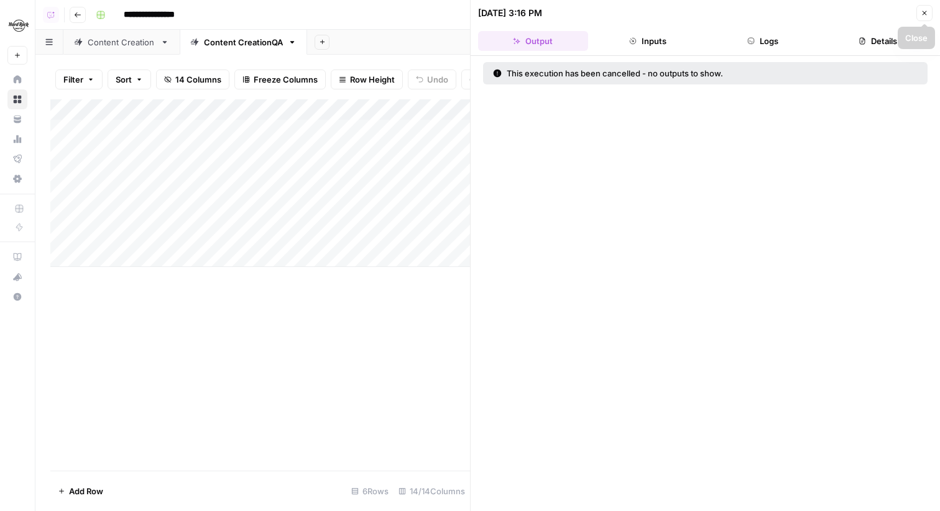
click at [891, 34] on button "Details" at bounding box center [877, 41] width 110 height 20
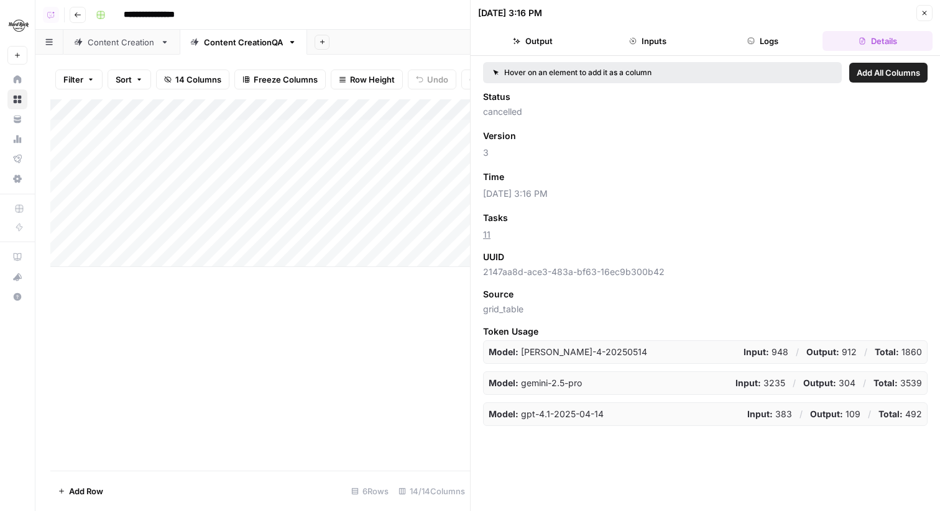
click at [923, 16] on icon "button" at bounding box center [923, 12] width 7 height 7
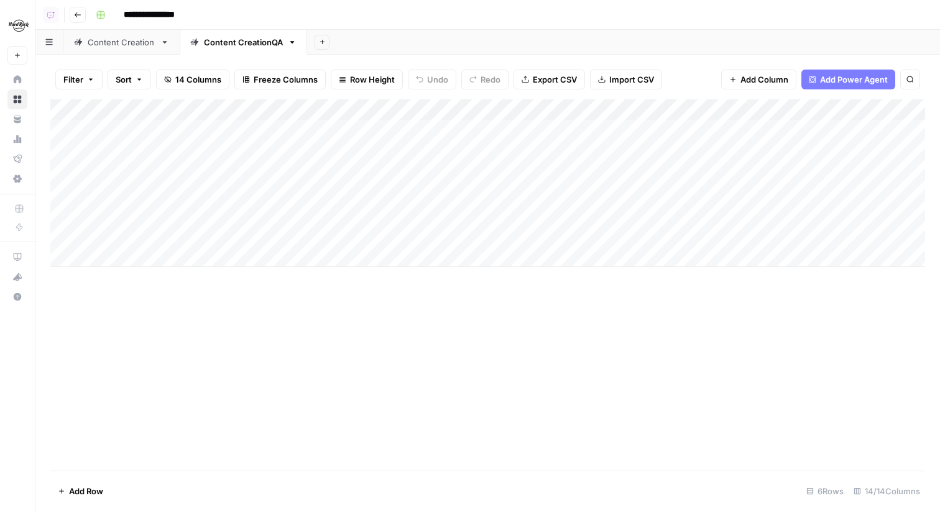
click at [600, 114] on div "Add Column" at bounding box center [487, 183] width 874 height 168
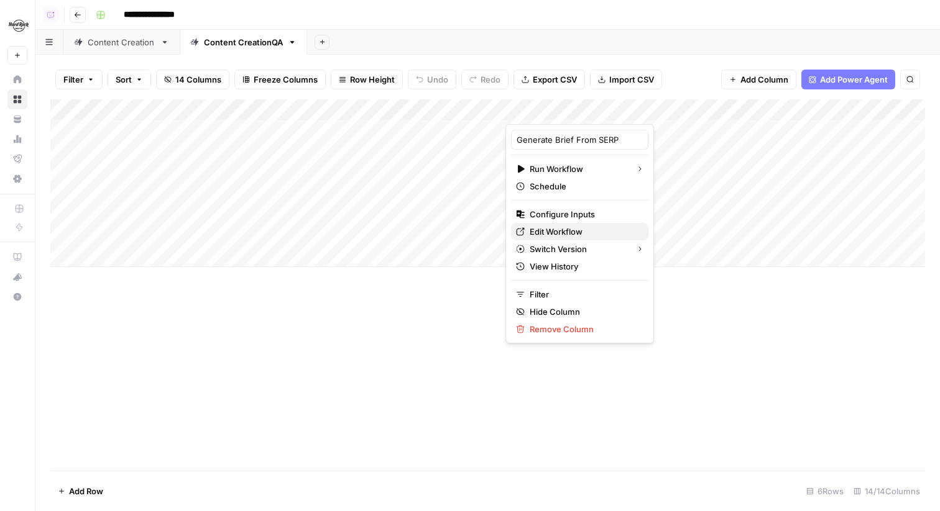
click at [549, 232] on span "Edit Workflow" at bounding box center [583, 232] width 109 height 12
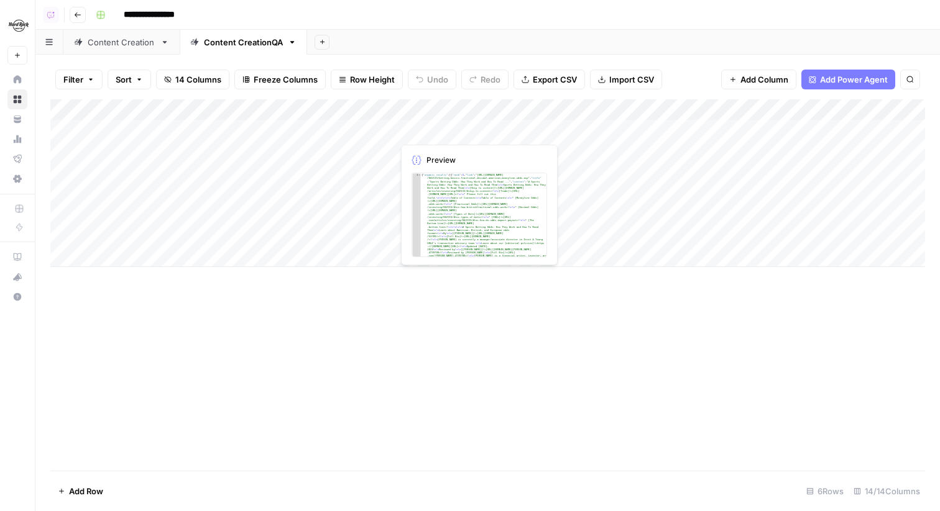
click at [461, 133] on div "Add Column" at bounding box center [487, 183] width 874 height 168
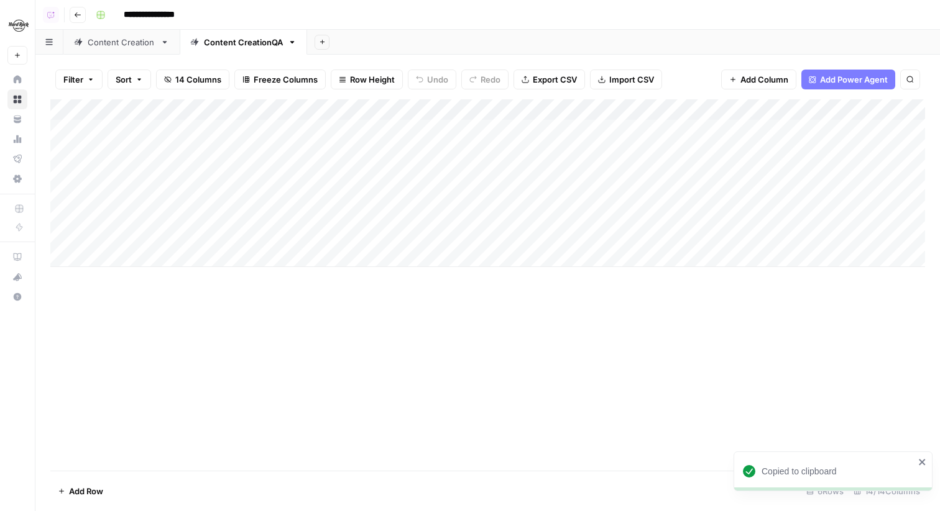
click at [216, 124] on div "Add Column" at bounding box center [487, 183] width 874 height 168
click at [664, 132] on div "Add Column" at bounding box center [487, 183] width 874 height 168
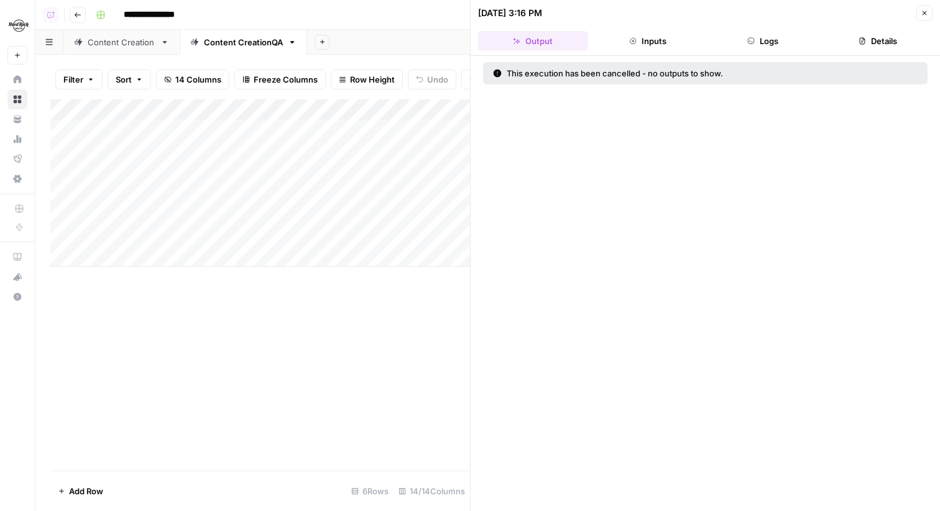
click at [868, 43] on button "Details" at bounding box center [877, 41] width 110 height 20
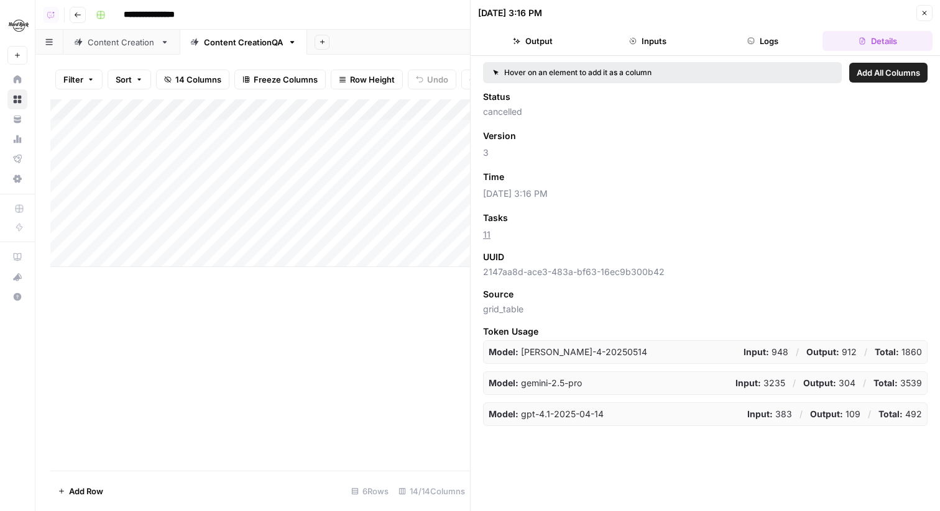
click at [924, 9] on icon "button" at bounding box center [923, 12] width 7 height 7
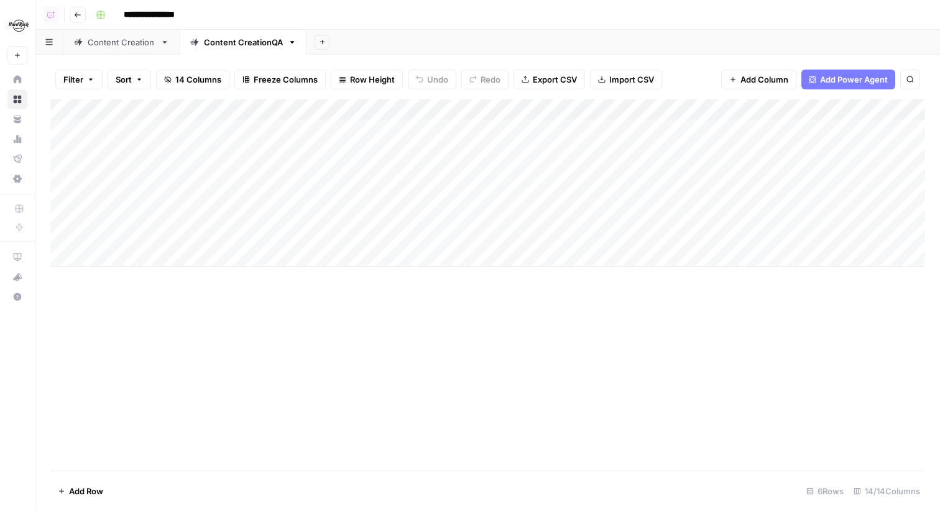
click at [589, 107] on div "Add Column" at bounding box center [487, 183] width 874 height 168
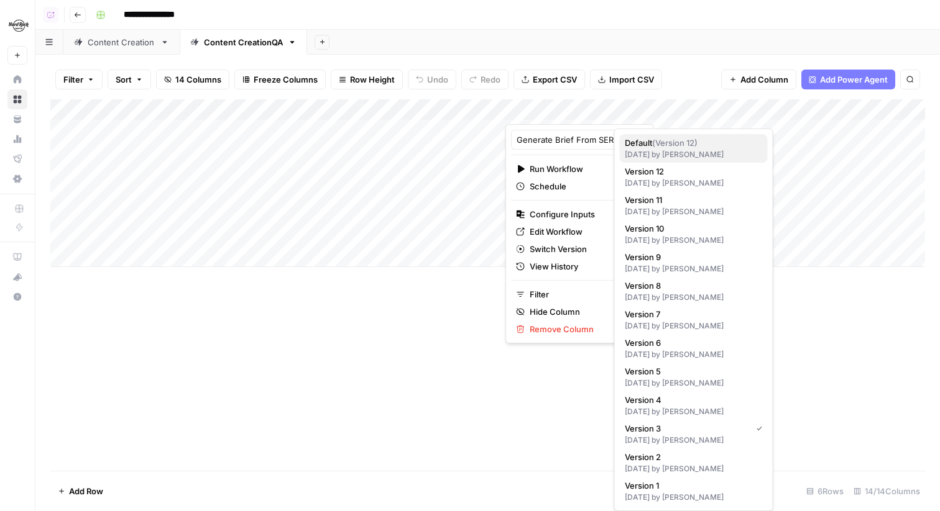
click at [681, 150] on div "1 day ago by Joel Fazecas" at bounding box center [694, 154] width 138 height 11
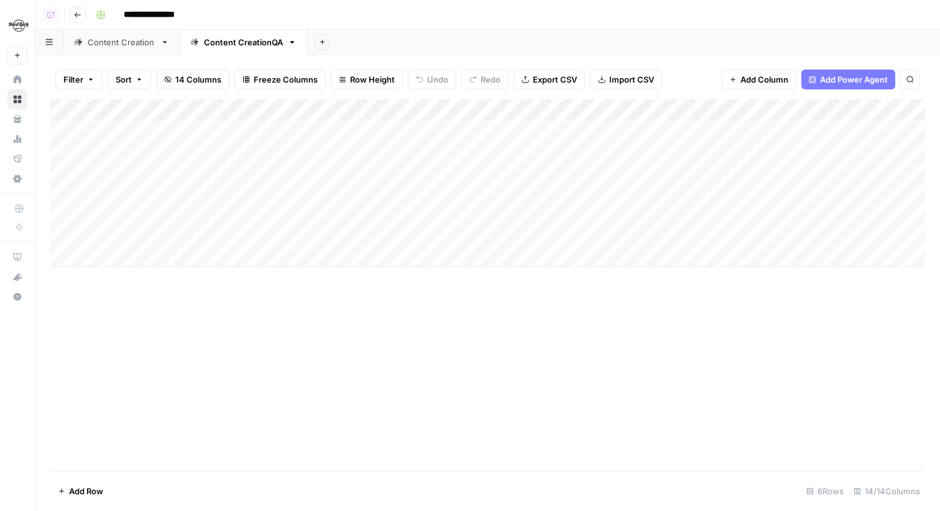
click at [579, 105] on div "Add Column" at bounding box center [487, 183] width 874 height 168
click at [690, 64] on div "Filter Sort 14 Columns Freeze Columns Row Height Undo Redo Export CSV Import CS…" at bounding box center [487, 80] width 874 height 40
click at [360, 111] on div "Add Column" at bounding box center [487, 183] width 874 height 168
click at [368, 382] on div "Add Column" at bounding box center [487, 285] width 874 height 372
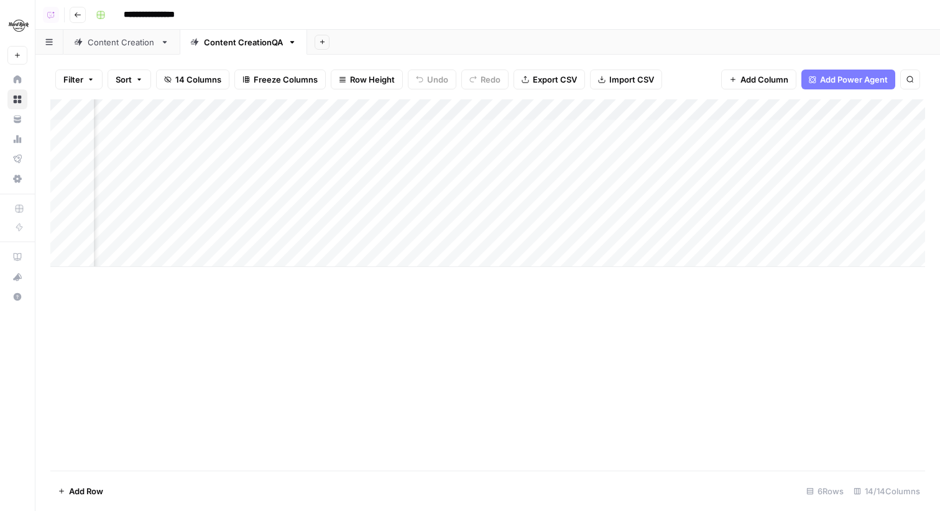
scroll to position [0, 677]
click at [561, 151] on div "Add Column" at bounding box center [487, 183] width 874 height 168
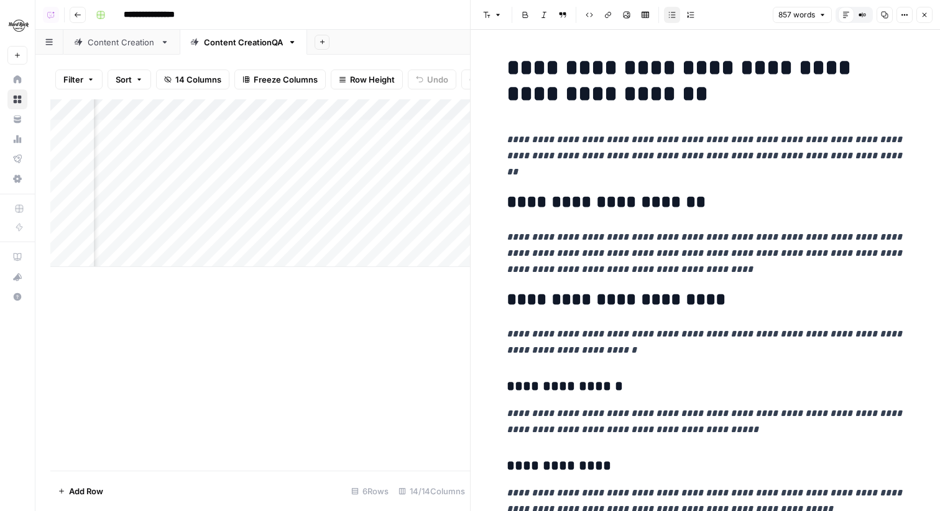
click at [921, 14] on icon "button" at bounding box center [923, 14] width 7 height 7
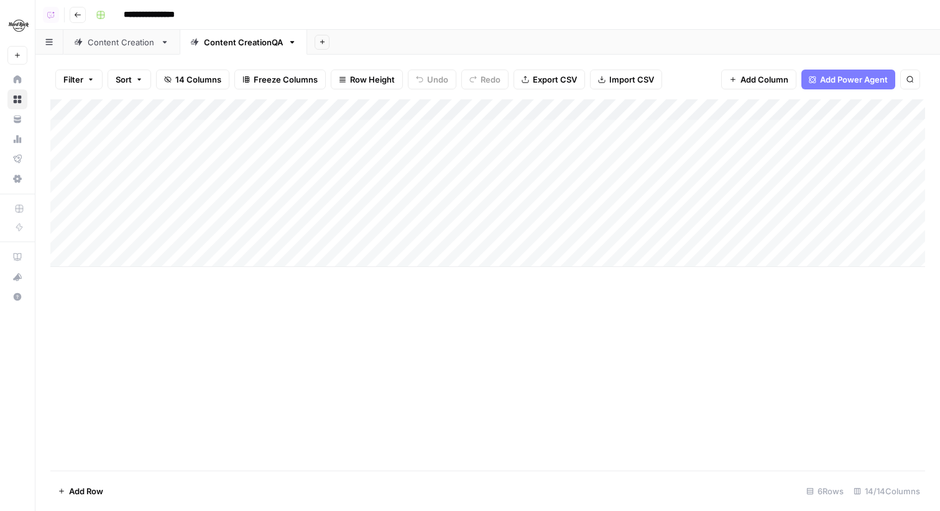
scroll to position [0, 4]
click at [306, 103] on div "Add Column" at bounding box center [487, 183] width 874 height 168
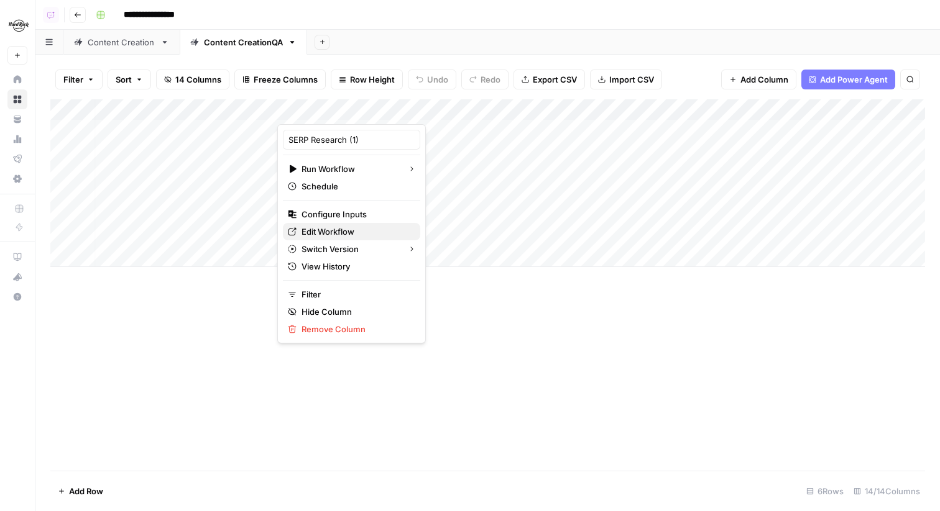
click at [339, 226] on span "Edit Workflow" at bounding box center [355, 232] width 109 height 12
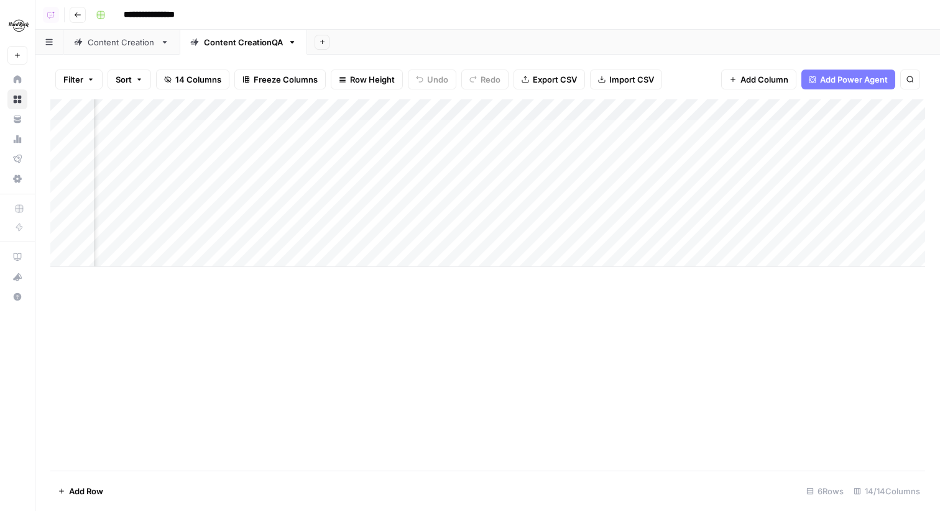
scroll to position [0, 1061]
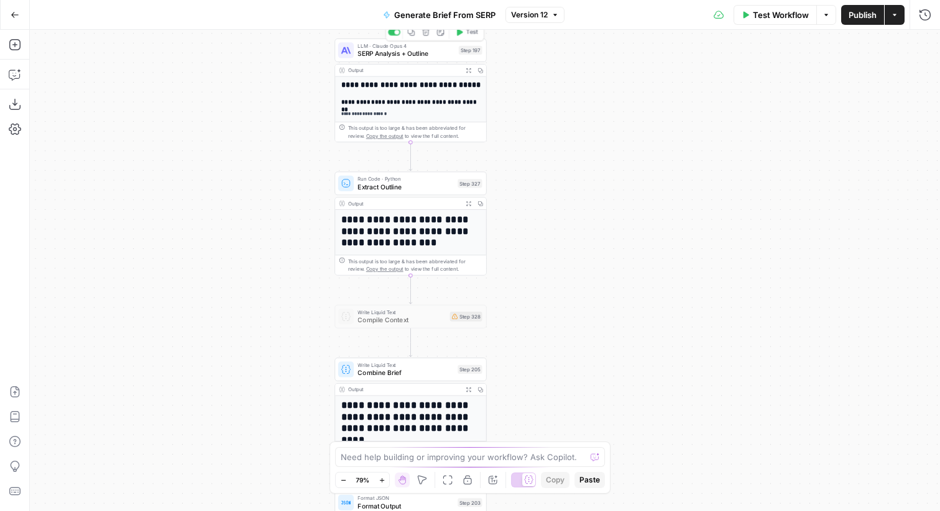
click at [446, 50] on span "SERP Analysis + Outline" at bounding box center [405, 54] width 97 height 10
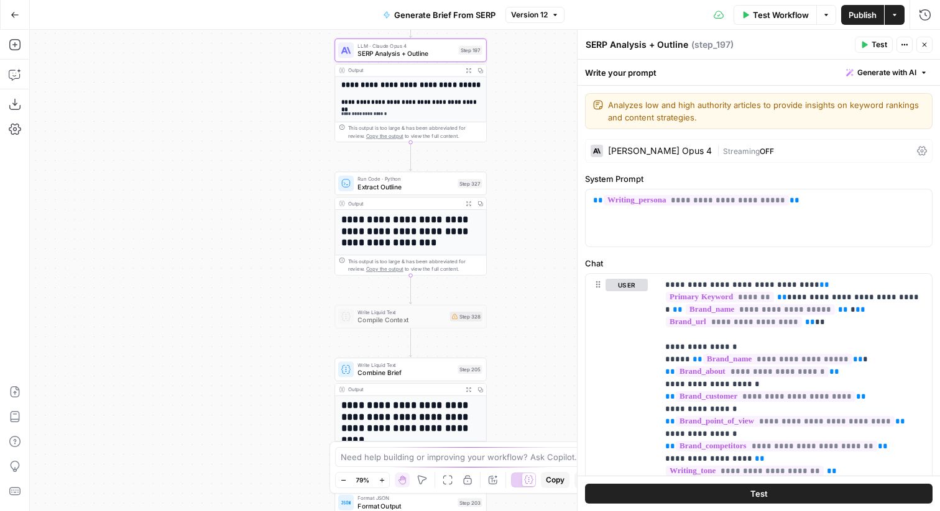
scroll to position [370, 0]
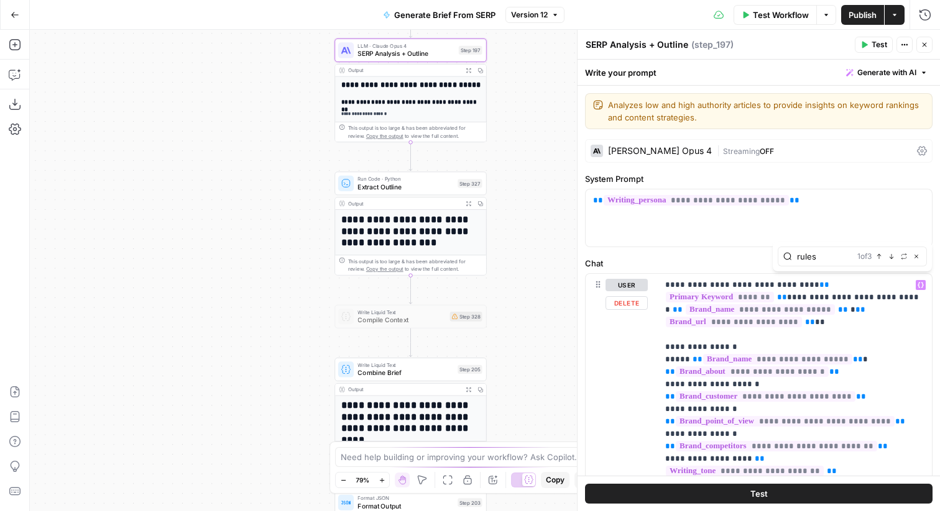
type input "rules"
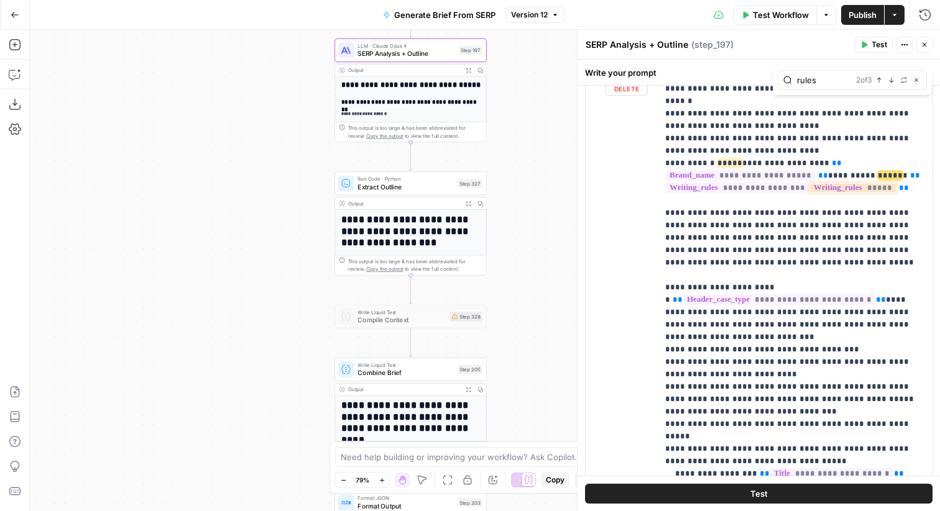
scroll to position [2731, 0]
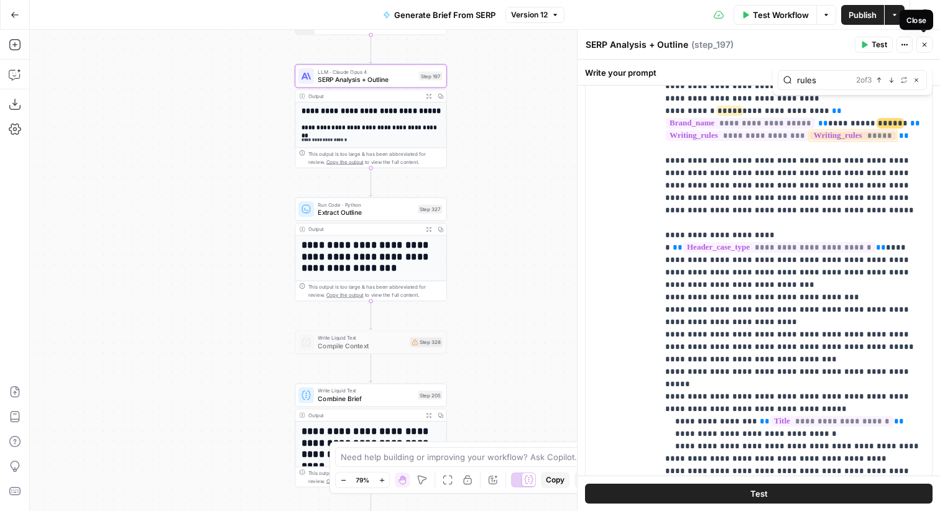
click at [925, 47] on icon "button" at bounding box center [923, 44] width 7 height 7
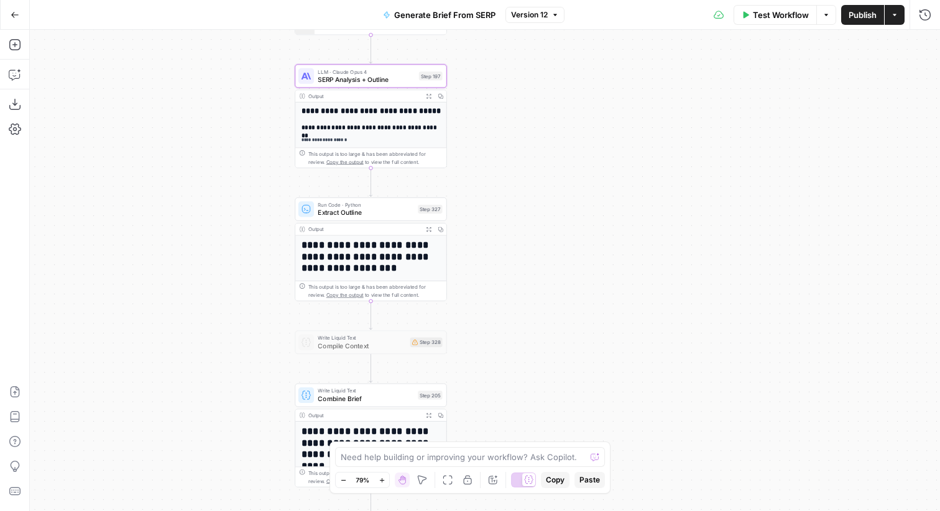
click at [430, 80] on div "Step 197" at bounding box center [431, 75] width 24 height 9
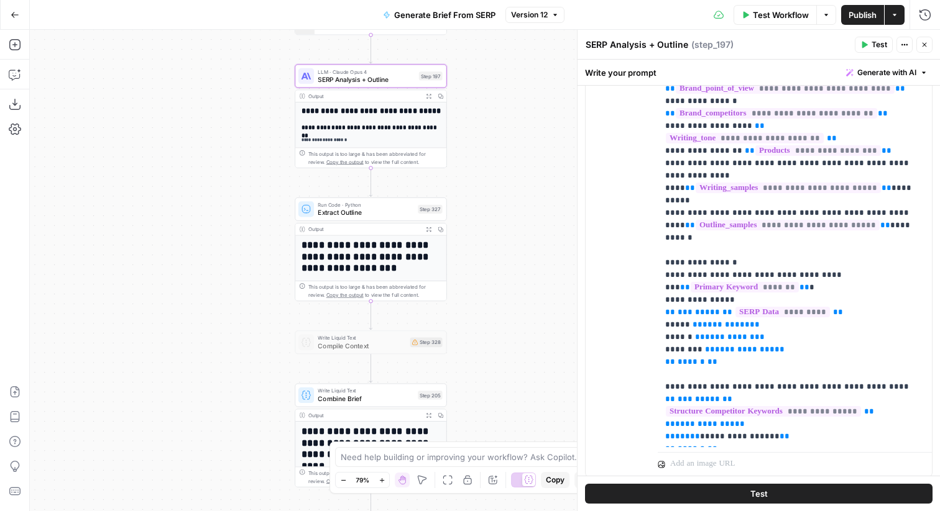
scroll to position [370, 0]
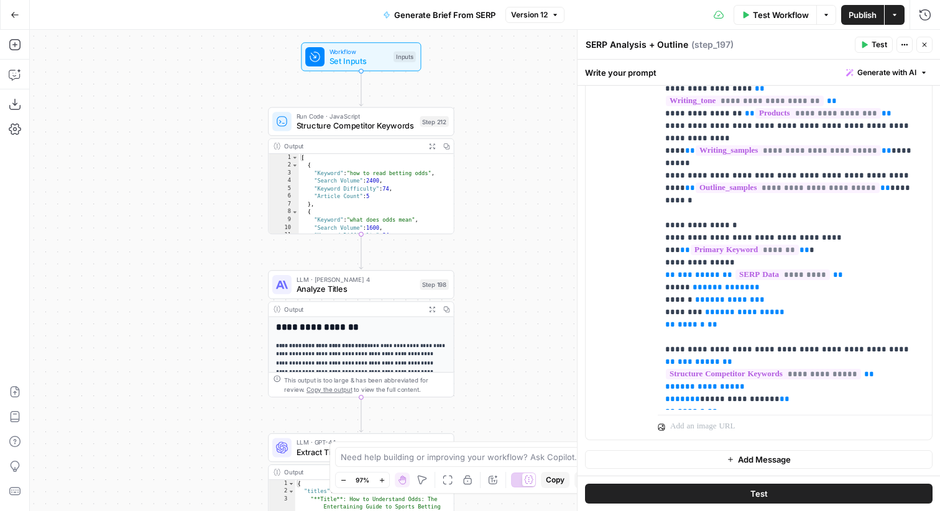
click at [337, 114] on span "Run Code · JavaScript" at bounding box center [355, 115] width 119 height 9
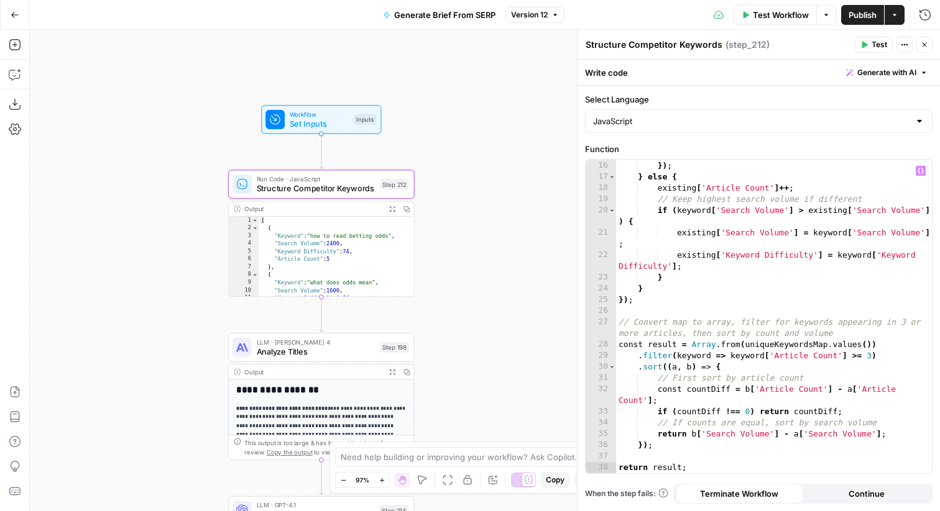
scroll to position [0, 0]
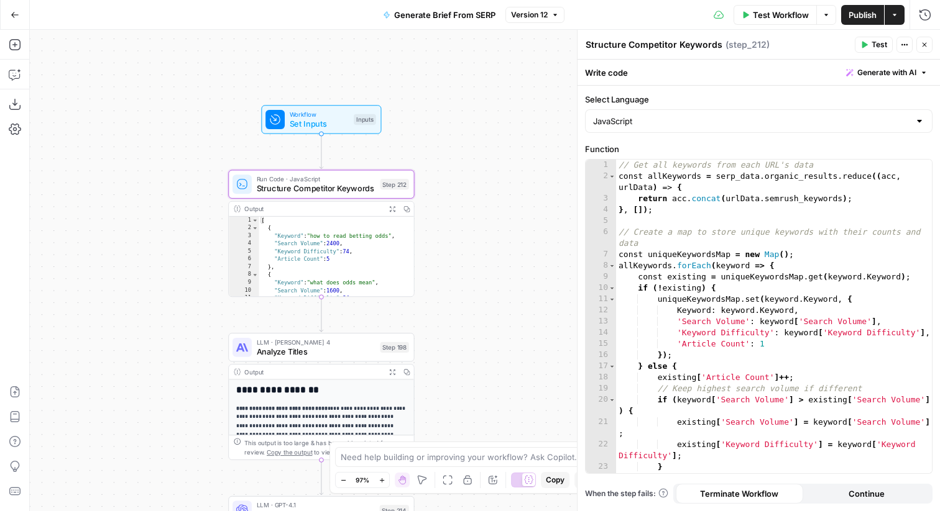
click at [926, 42] on span "E" at bounding box center [922, 41] width 10 height 12
click at [519, 14] on span "Version 12" at bounding box center [529, 14] width 37 height 11
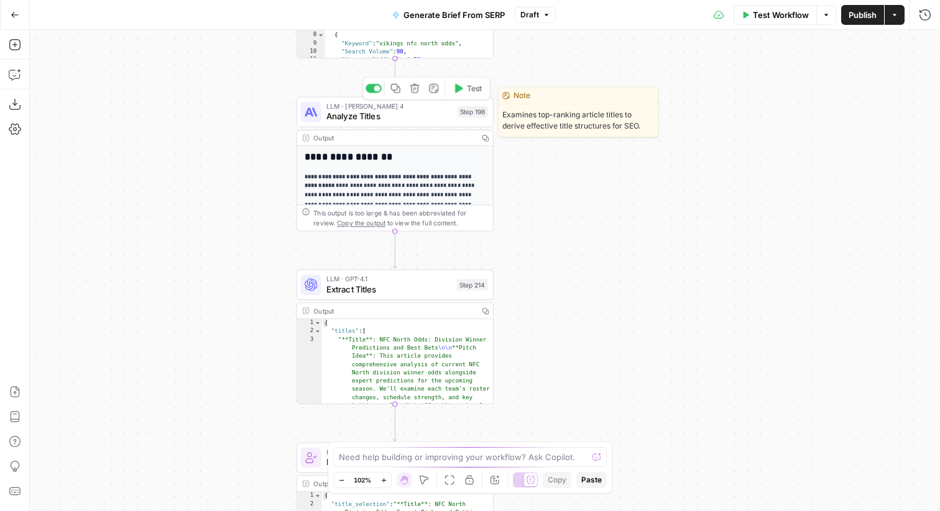
click at [444, 117] on span "Analyze Titles" at bounding box center [389, 116] width 126 height 12
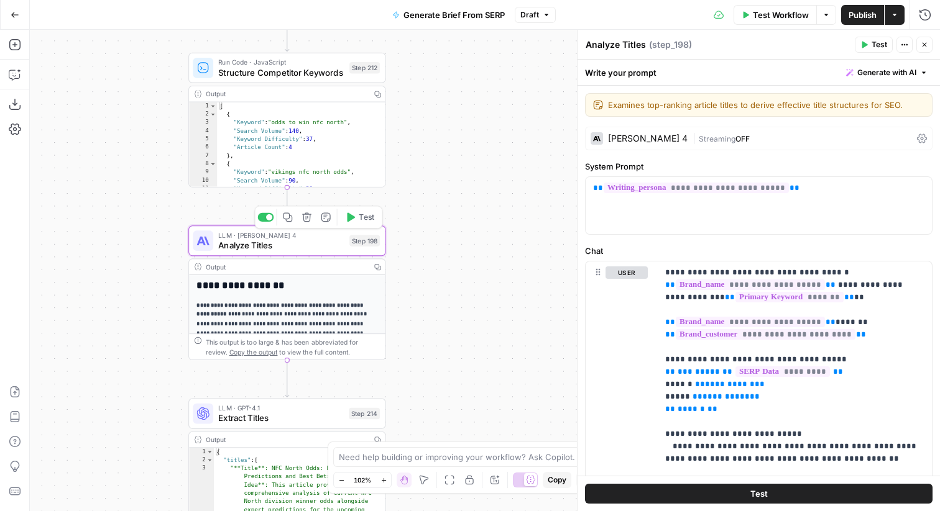
click at [345, 251] on div "LLM · [PERSON_NAME] 4 Analyze Titles Step 198 Copy step Delete step Edit Note T…" at bounding box center [286, 241] width 187 height 22
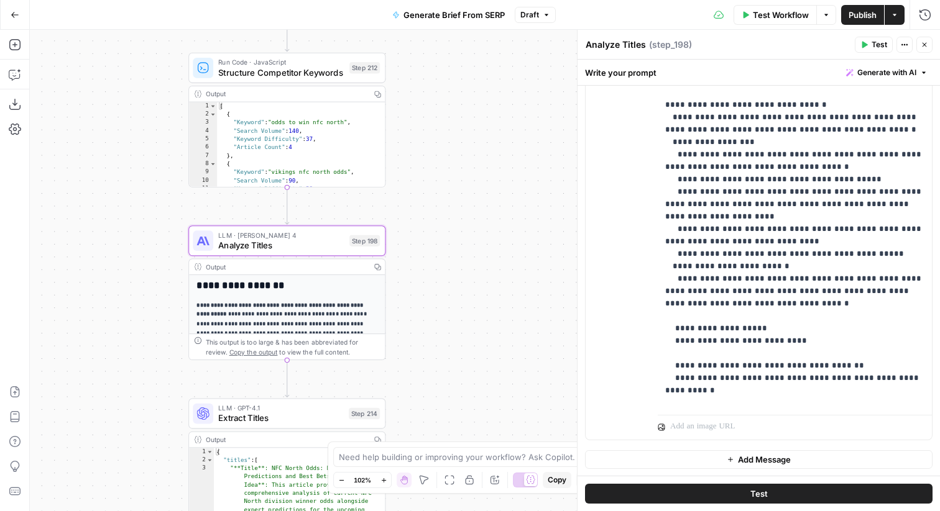
scroll to position [361, 0]
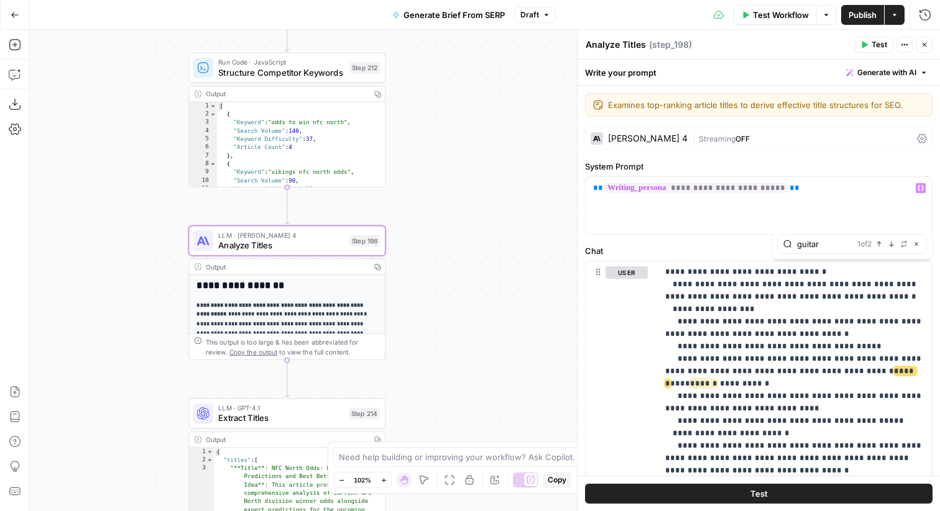
type input "guitar"
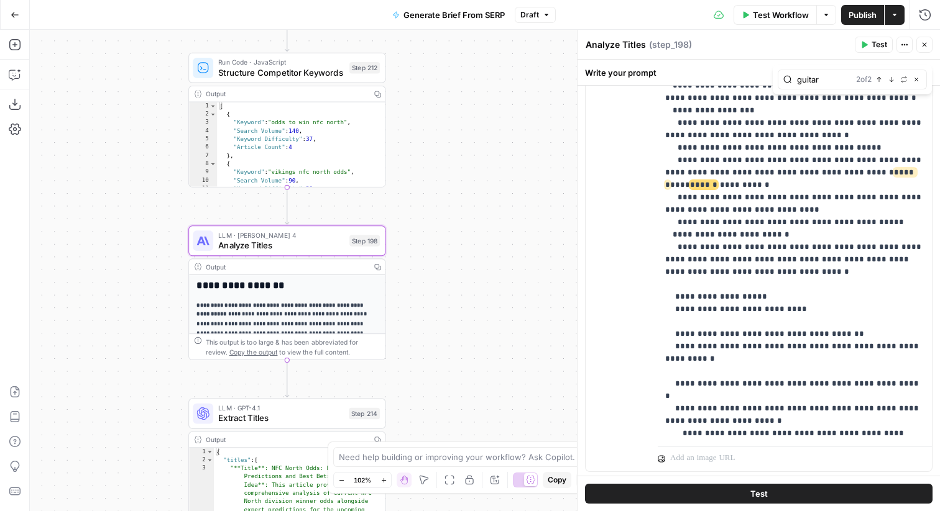
scroll to position [241, 0]
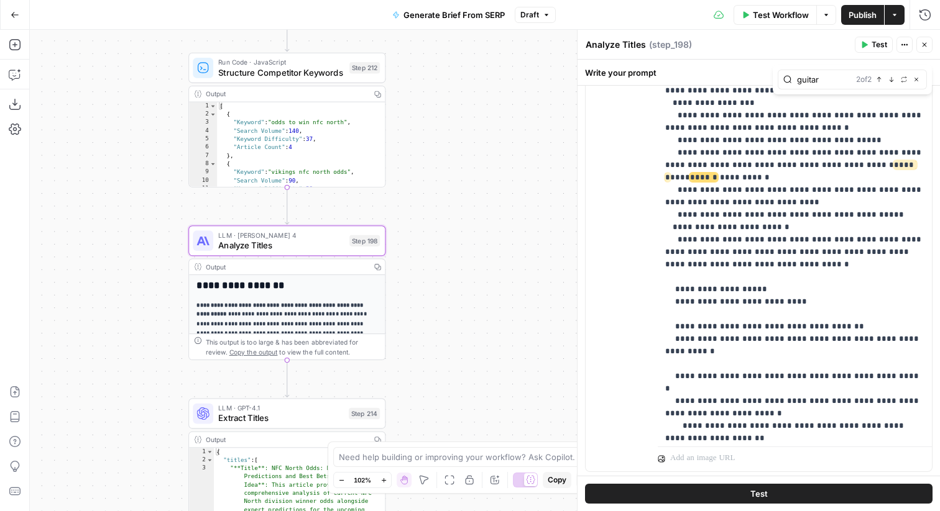
click at [741, 492] on button "Test" at bounding box center [758, 494] width 347 height 20
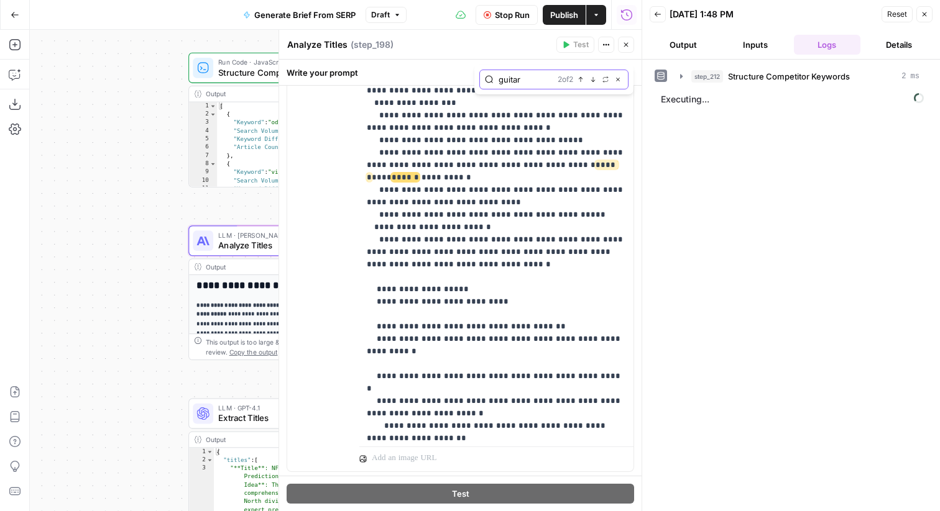
click at [618, 80] on icon "button" at bounding box center [618, 80] width 4 height 4
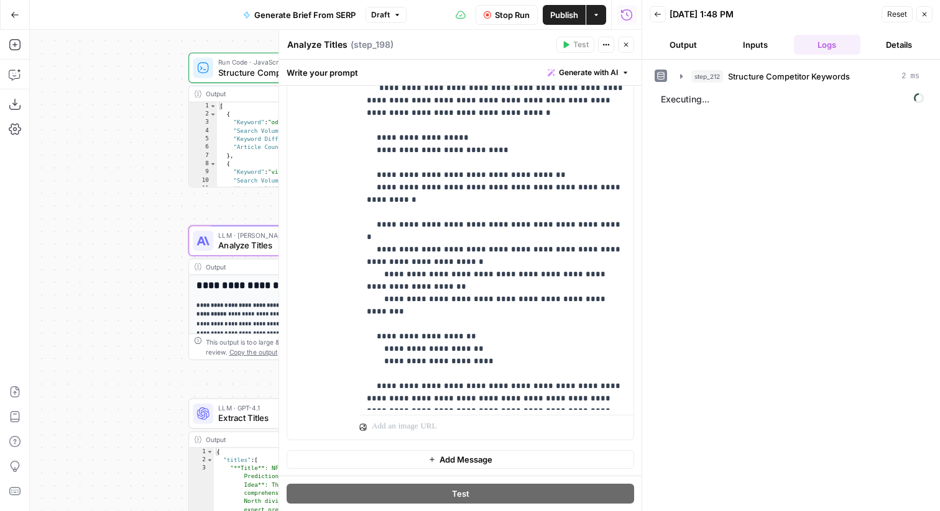
scroll to position [358, 0]
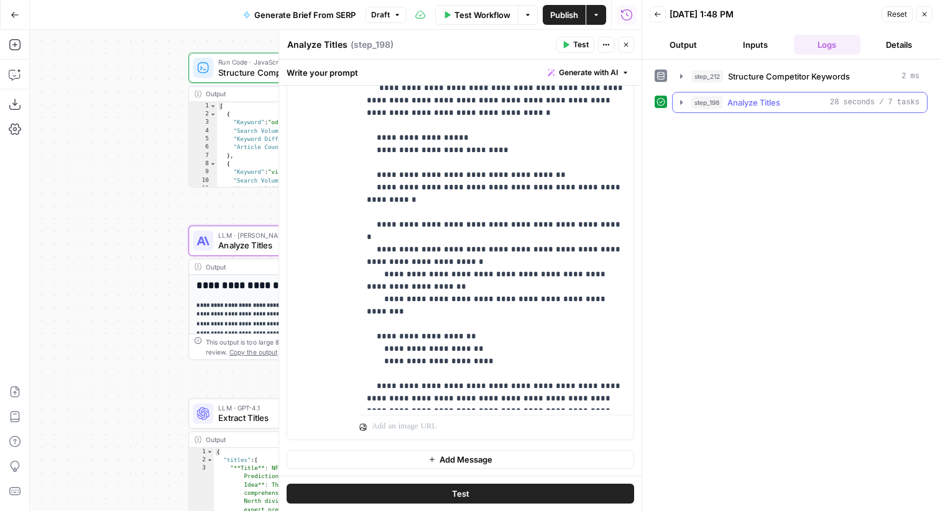
click at [838, 106] on span "28 seconds / 7 tasks" at bounding box center [874, 102] width 89 height 11
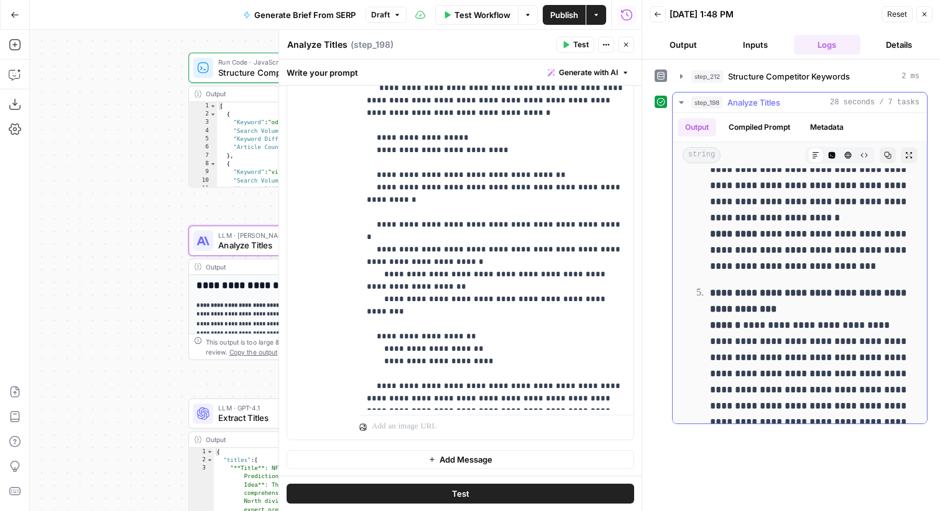
scroll to position [1250, 0]
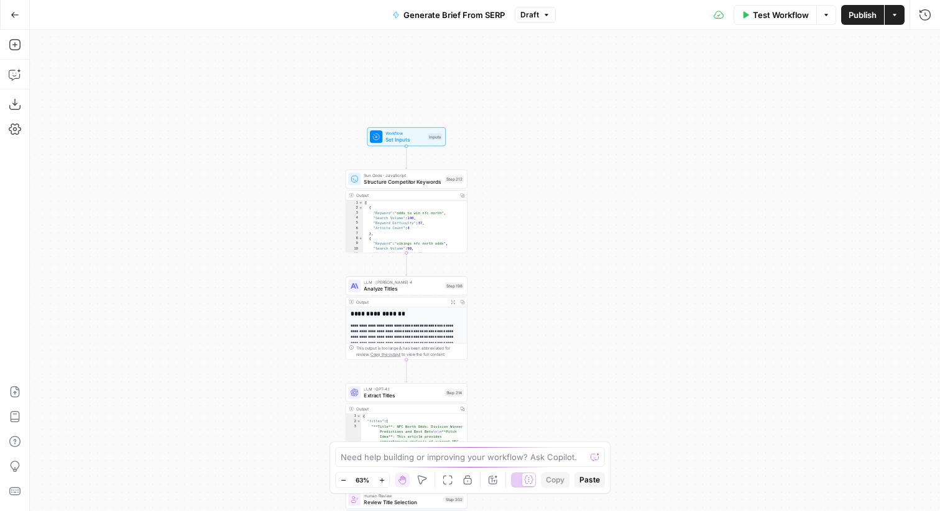
click at [786, 20] on span "Test Workflow" at bounding box center [781, 15] width 56 height 12
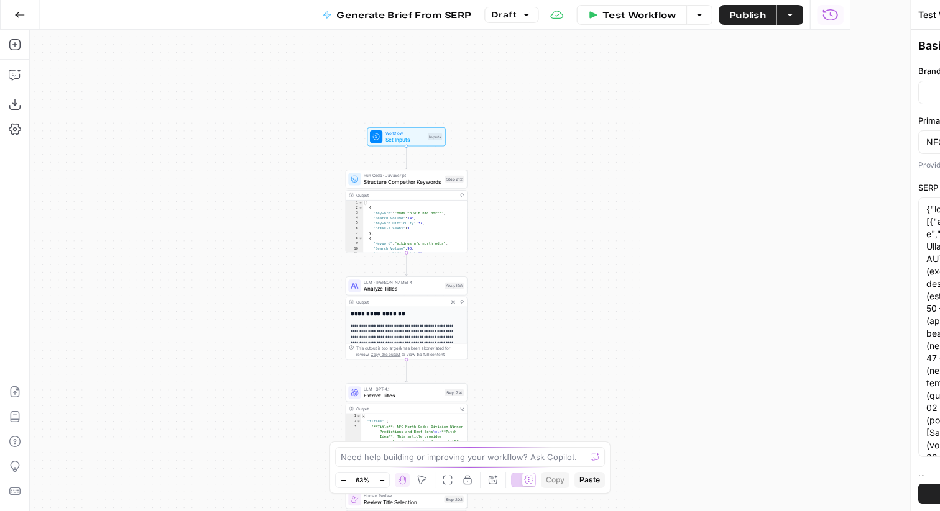
type input "Hard Rock Digital"
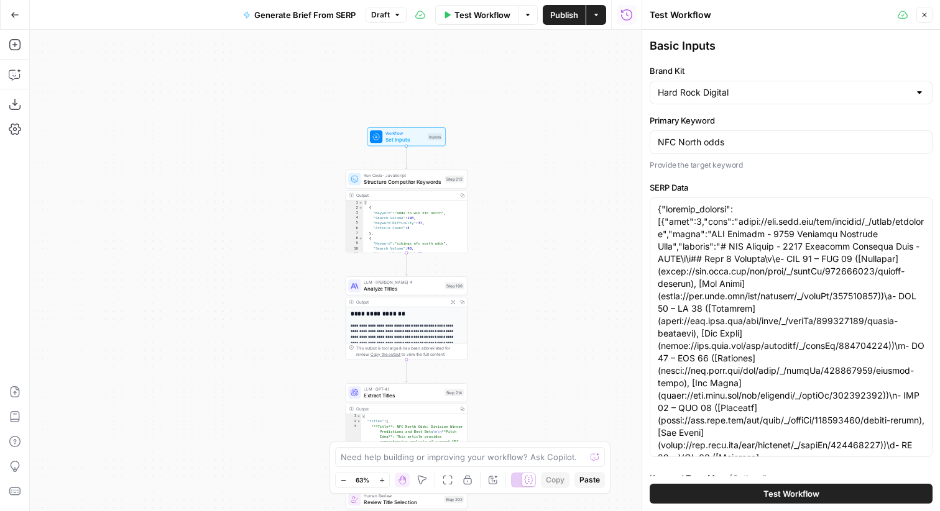
click at [623, 16] on icon "button" at bounding box center [626, 15] width 12 height 12
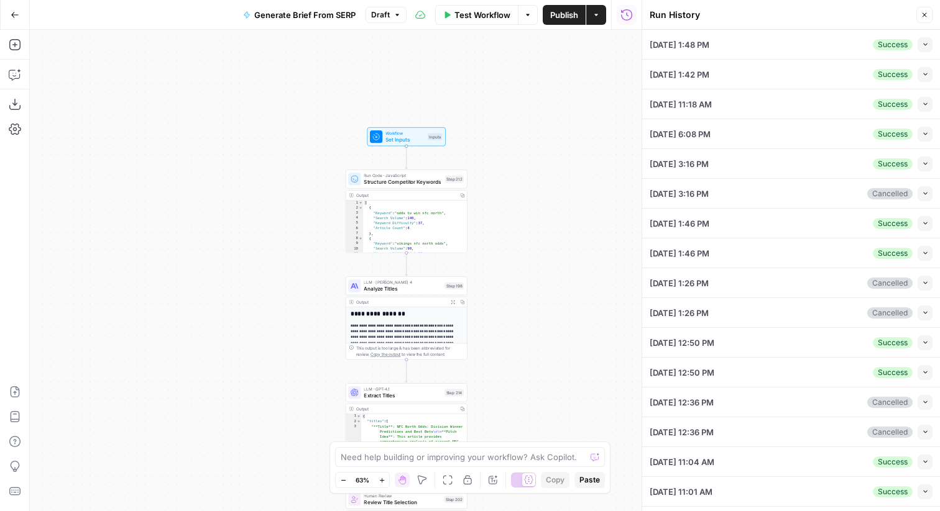
click at [928, 16] on button "Close" at bounding box center [924, 15] width 16 height 16
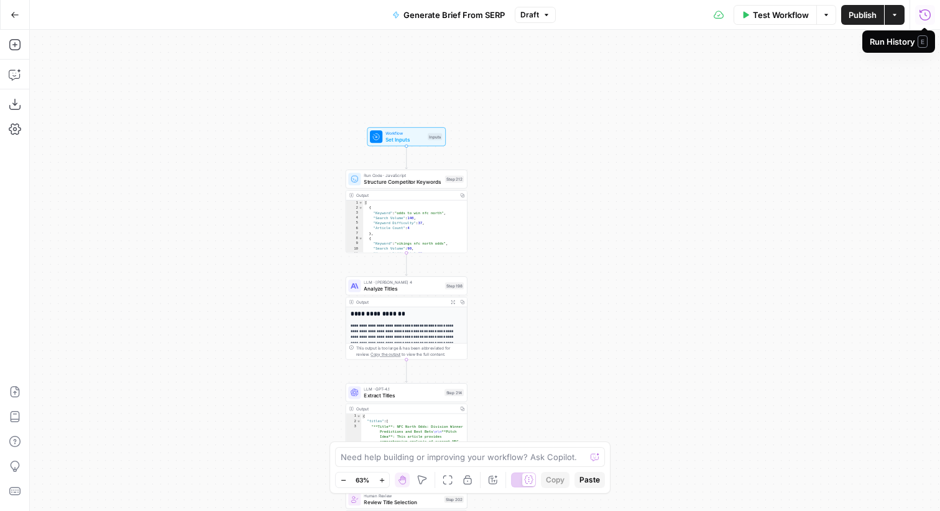
click at [786, 16] on span "Test Workflow" at bounding box center [781, 15] width 56 height 12
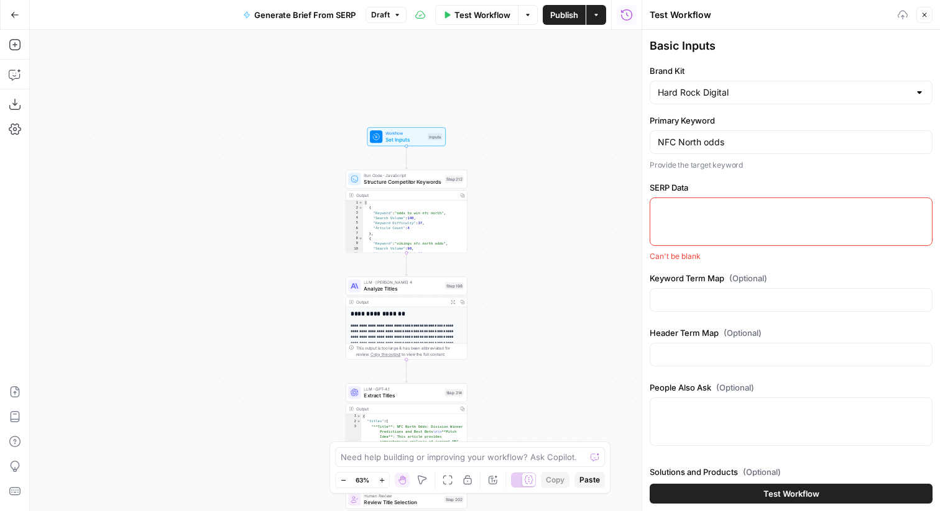
paste textarea "{"organic_results":[{"rank":1,"link":"[URL][DOMAIN_NAME]","title":"Sports Betti…"
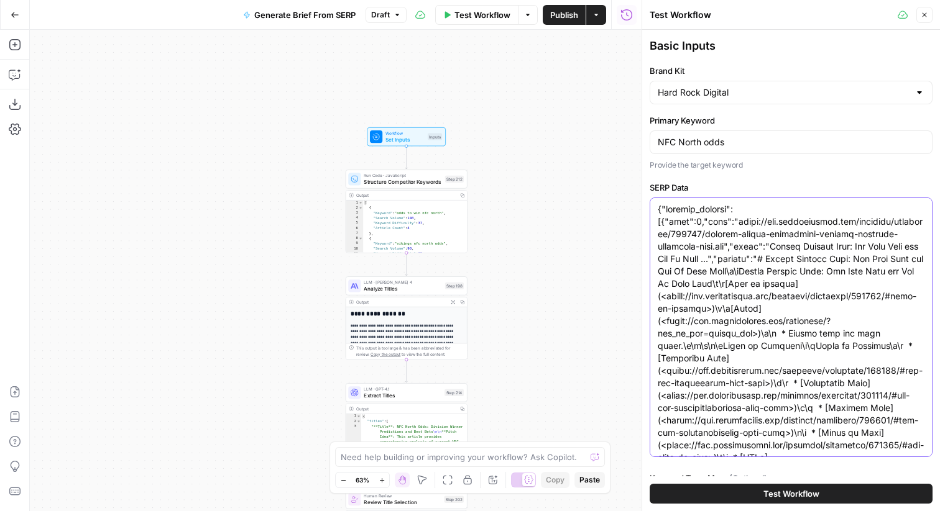
type textarea "{"organic_results":[{"rank":1,"link":"[URL][DOMAIN_NAME]","title":"Sports Betti…"
click at [718, 136] on input "NFC North odds" at bounding box center [791, 142] width 267 height 12
paste input "How to understand"
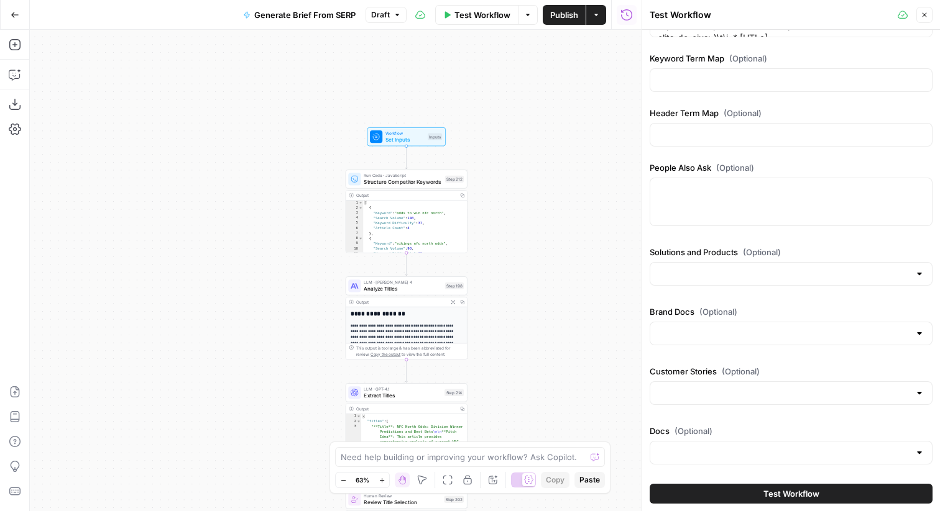
type input "How to understand odds"
click at [787, 488] on span "Test Workflow" at bounding box center [791, 494] width 56 height 12
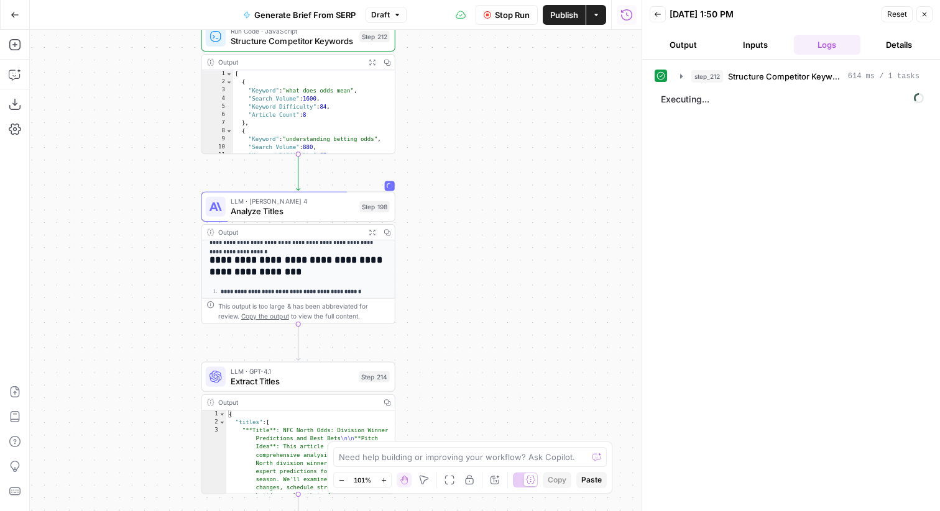
scroll to position [176, 0]
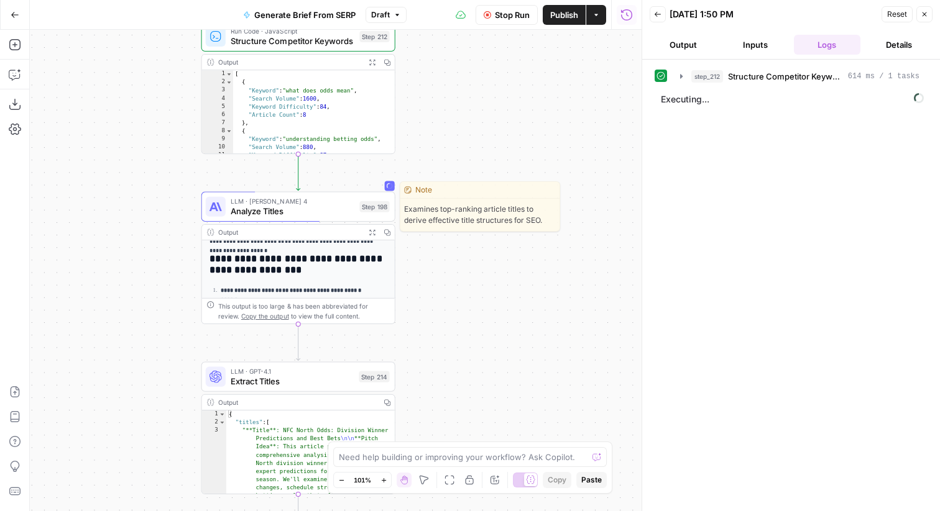
click at [363, 208] on div "Step 198" at bounding box center [374, 206] width 30 height 11
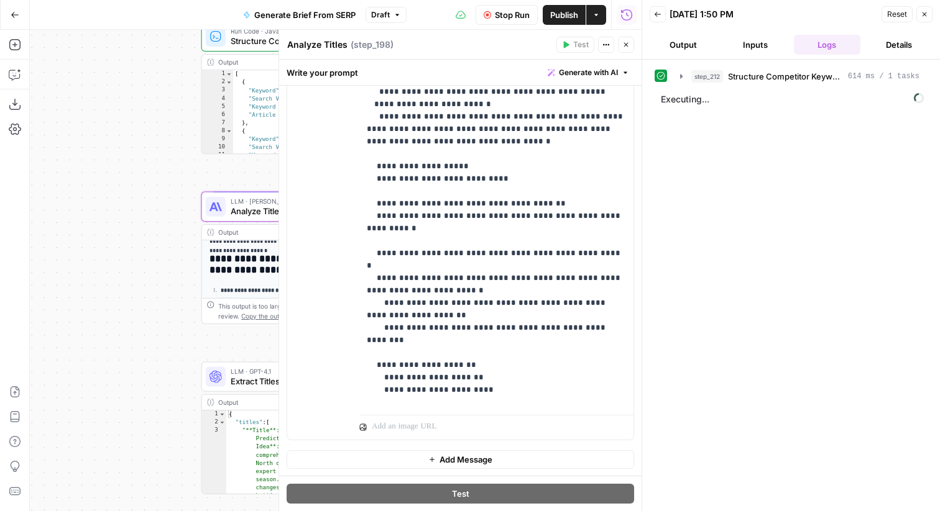
scroll to position [331, 0]
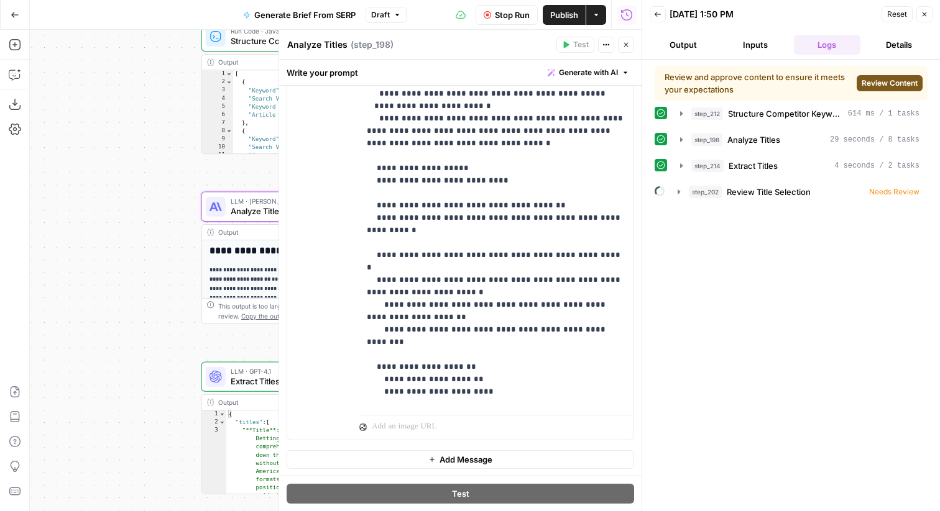
click at [870, 86] on span "Review Content" at bounding box center [889, 83] width 56 height 11
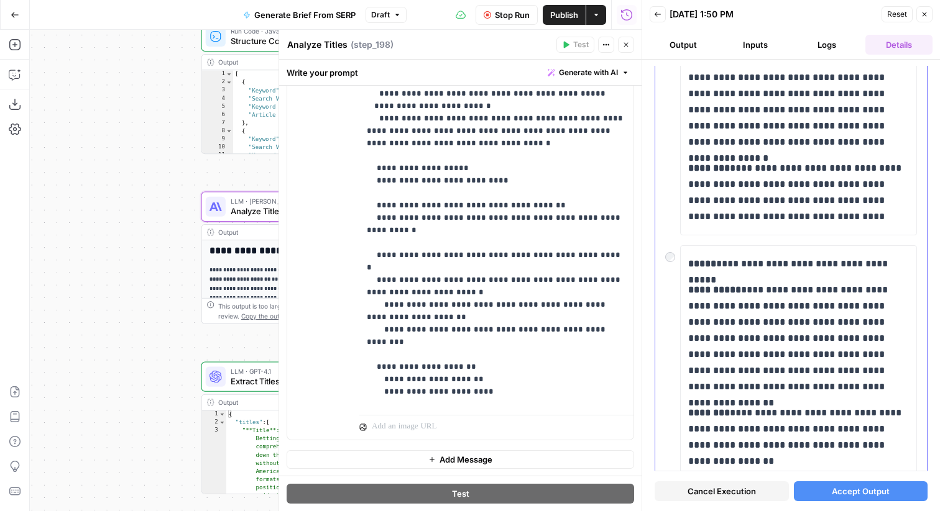
scroll to position [0, 0]
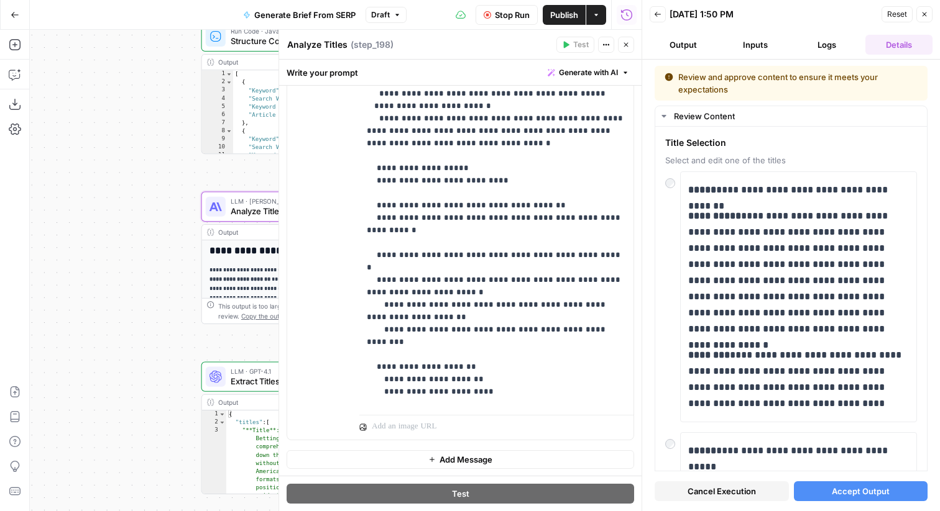
click at [925, 12] on icon "button" at bounding box center [923, 14] width 7 height 7
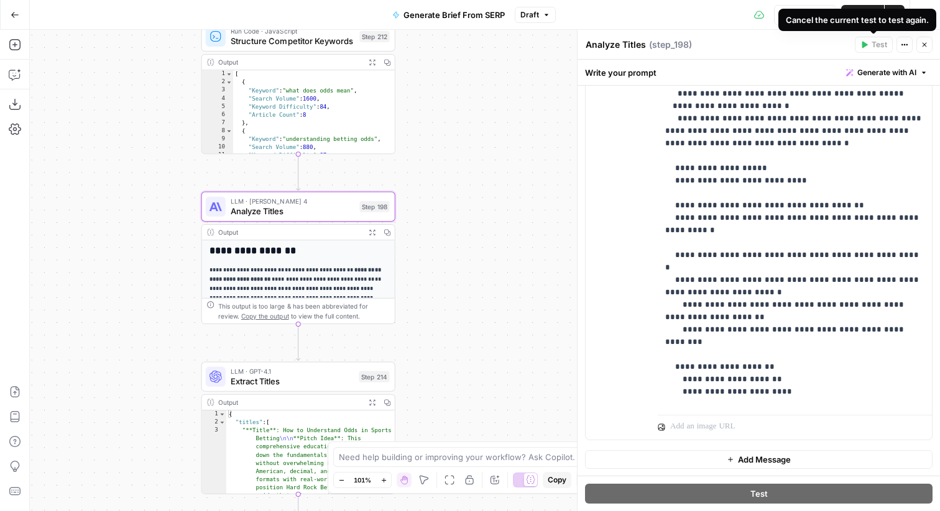
click at [817, 11] on div "Cancel the current test to test again." at bounding box center [857, 20] width 158 height 22
click at [774, 14] on button "Stop Run" at bounding box center [805, 15] width 62 height 20
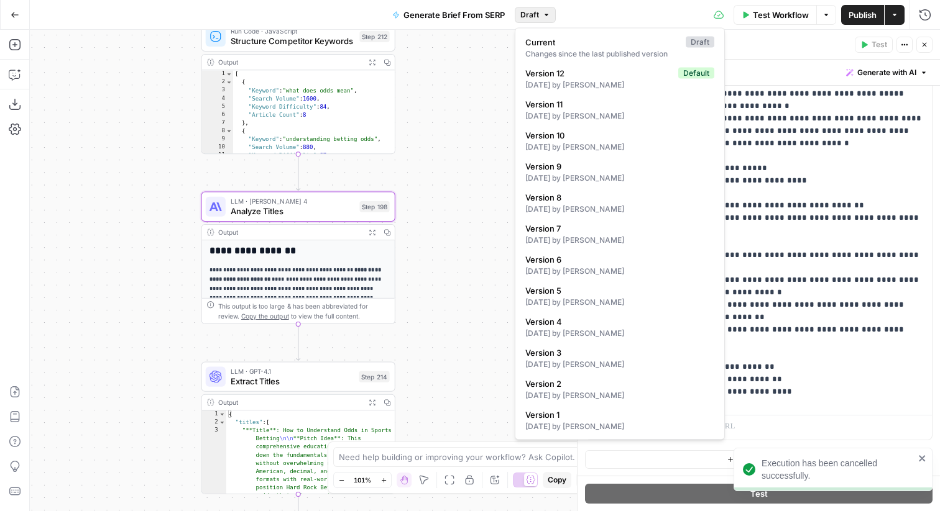
click at [544, 18] on icon "button" at bounding box center [546, 14] width 7 height 7
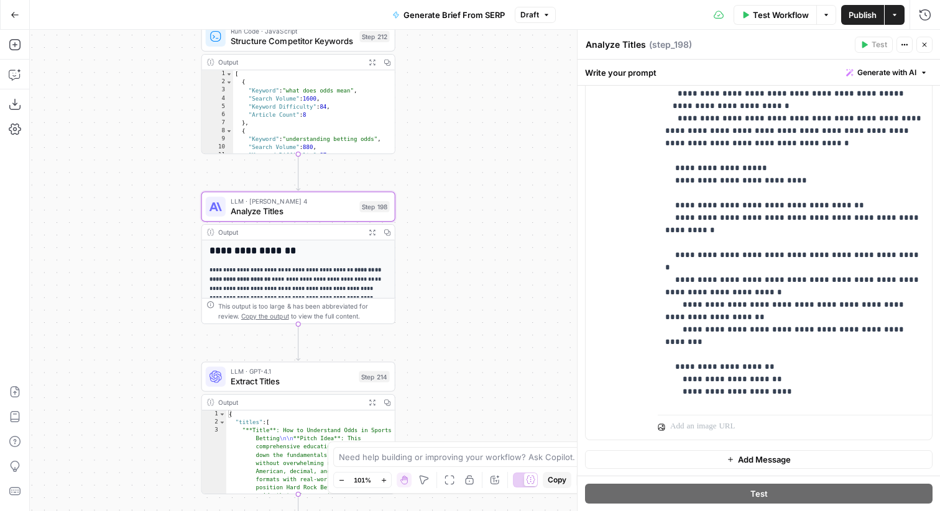
click at [930, 44] on button "Close" at bounding box center [924, 45] width 16 height 16
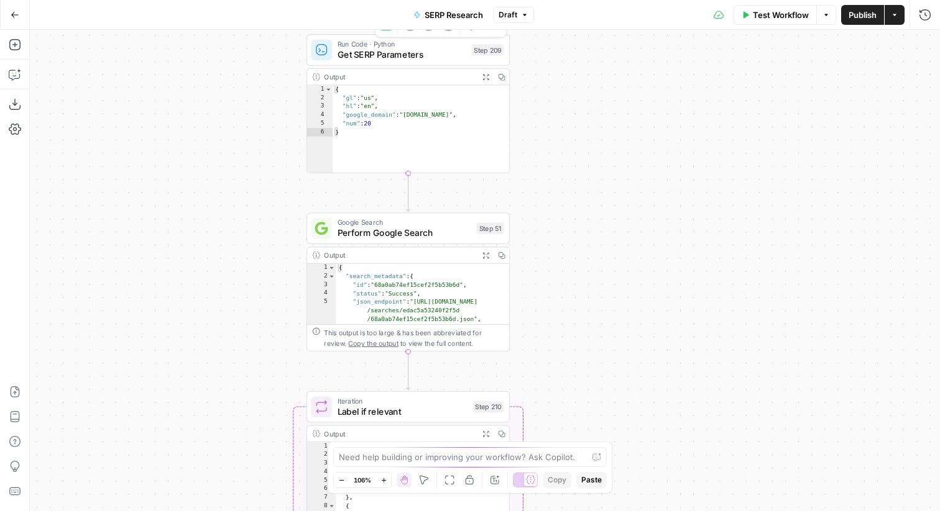
click at [429, 60] on span "Get SERP Parameters" at bounding box center [401, 54] width 129 height 13
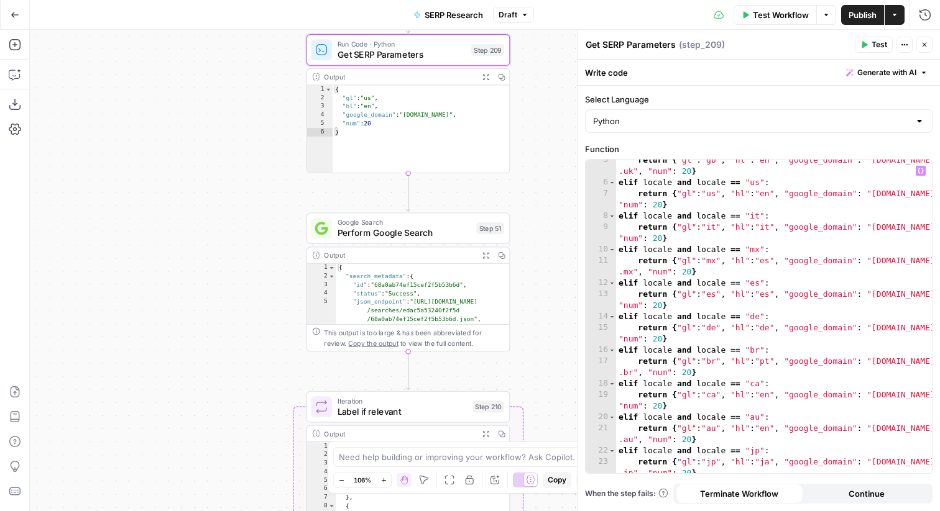
scroll to position [134, 0]
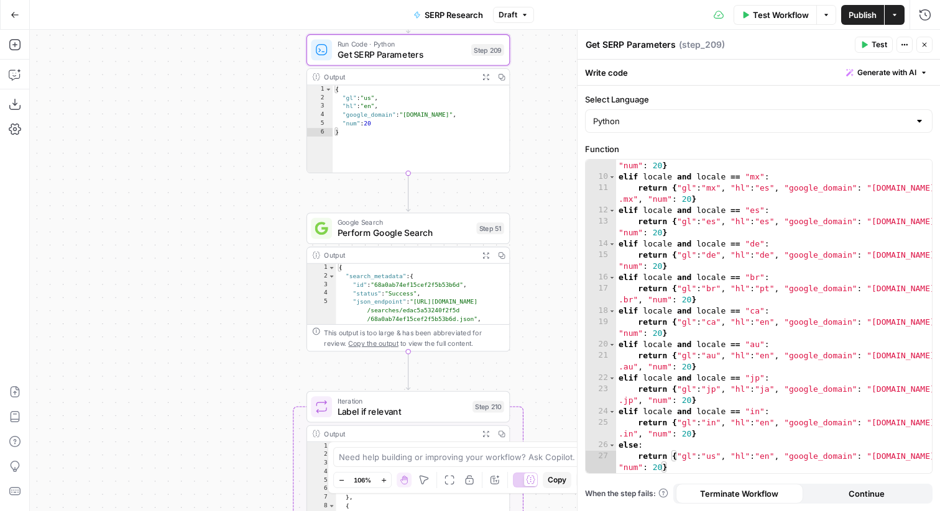
click at [477, 234] on div "Step 51" at bounding box center [489, 228] width 27 height 12
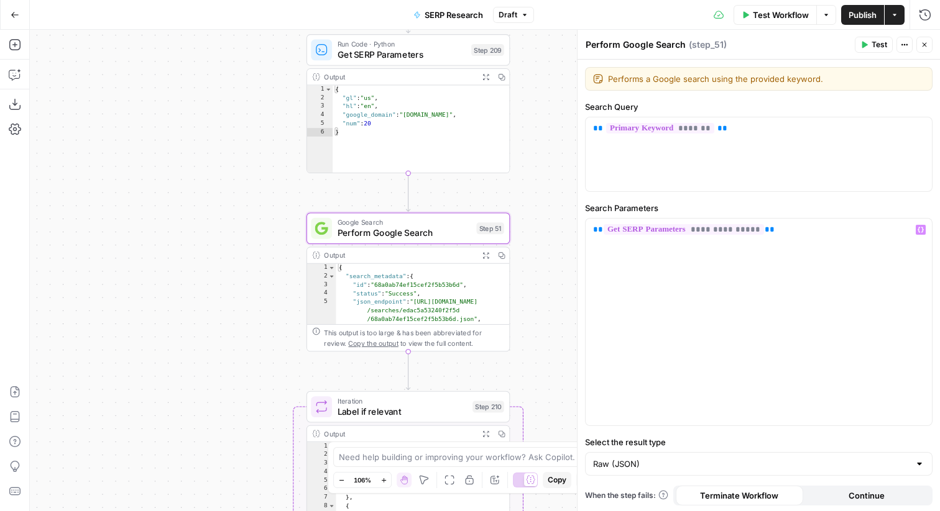
scroll to position [2, 0]
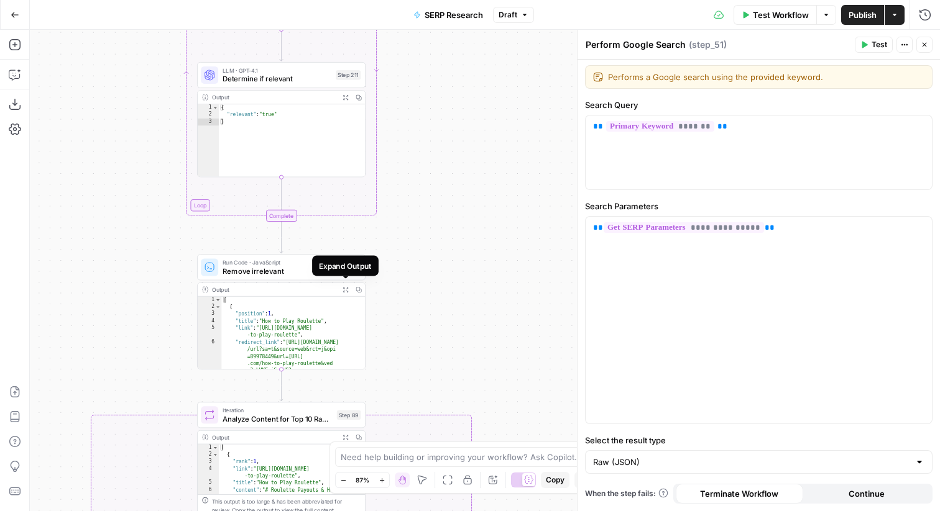
click at [346, 288] on icon "button" at bounding box center [345, 290] width 6 height 6
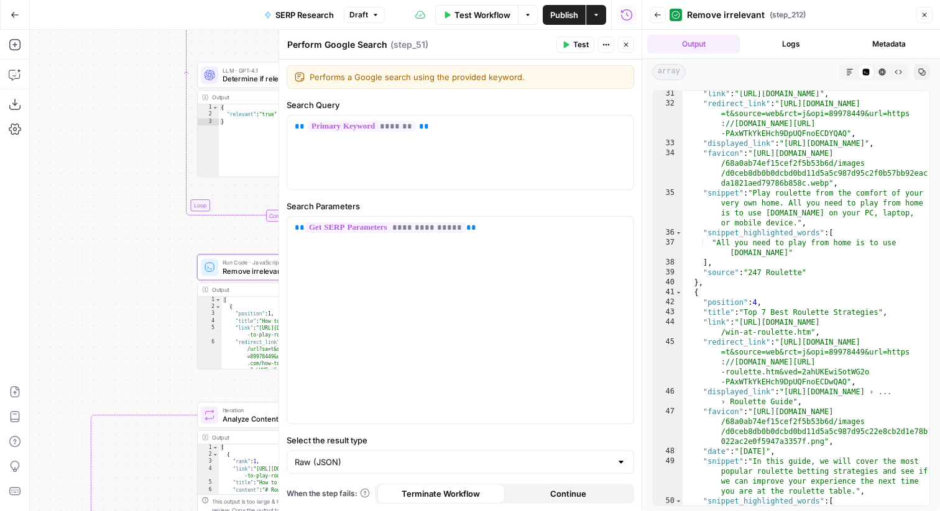
scroll to position [0, 0]
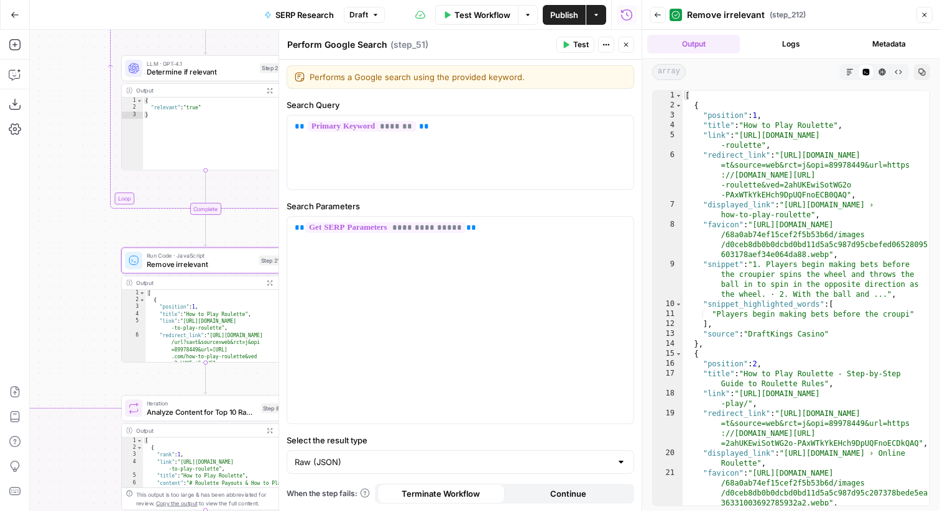
click at [155, 271] on div "Run Code · JavaScript Remove irrelevant Step 212 Copy step Delete step Add Note…" at bounding box center [205, 260] width 168 height 26
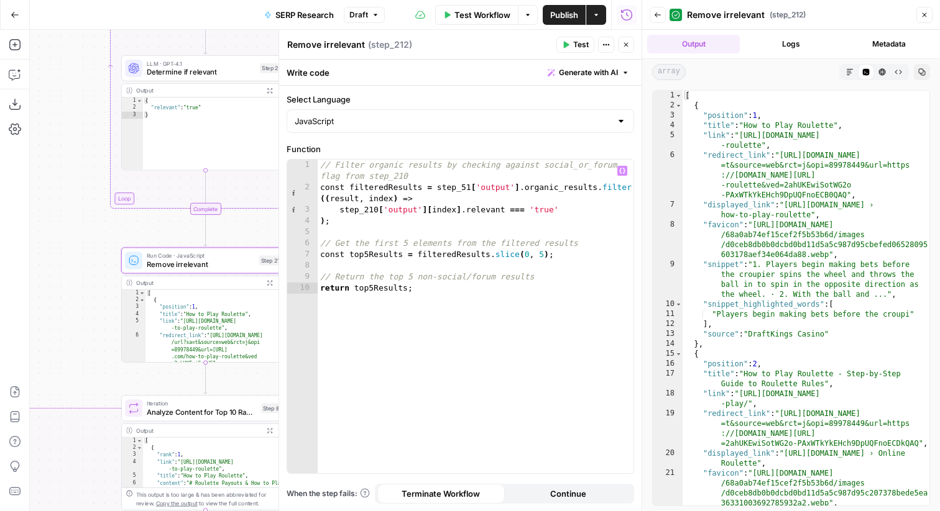
type textarea "**********"
drag, startPoint x: 589, startPoint y: 252, endPoint x: 406, endPoint y: 252, distance: 183.3
click at [406, 252] on div "// Filter organic results by checking against social_or_forum flag from step_21…" at bounding box center [476, 333] width 316 height 347
click at [930, 13] on button "Close" at bounding box center [924, 15] width 16 height 16
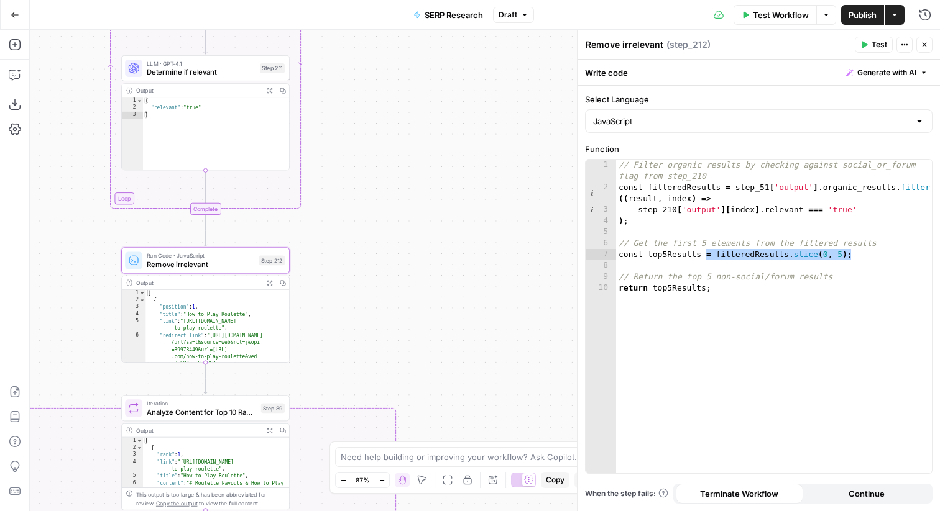
click at [927, 45] on span "Close" at bounding box center [927, 45] width 1 height 1
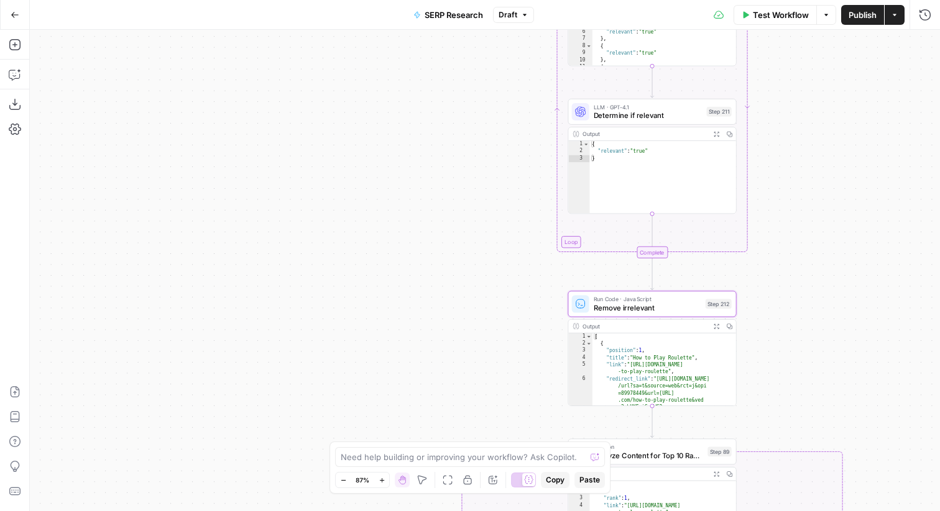
click at [13, 22] on button "Go Back" at bounding box center [15, 15] width 22 height 22
